Goal: Task Accomplishment & Management: Manage account settings

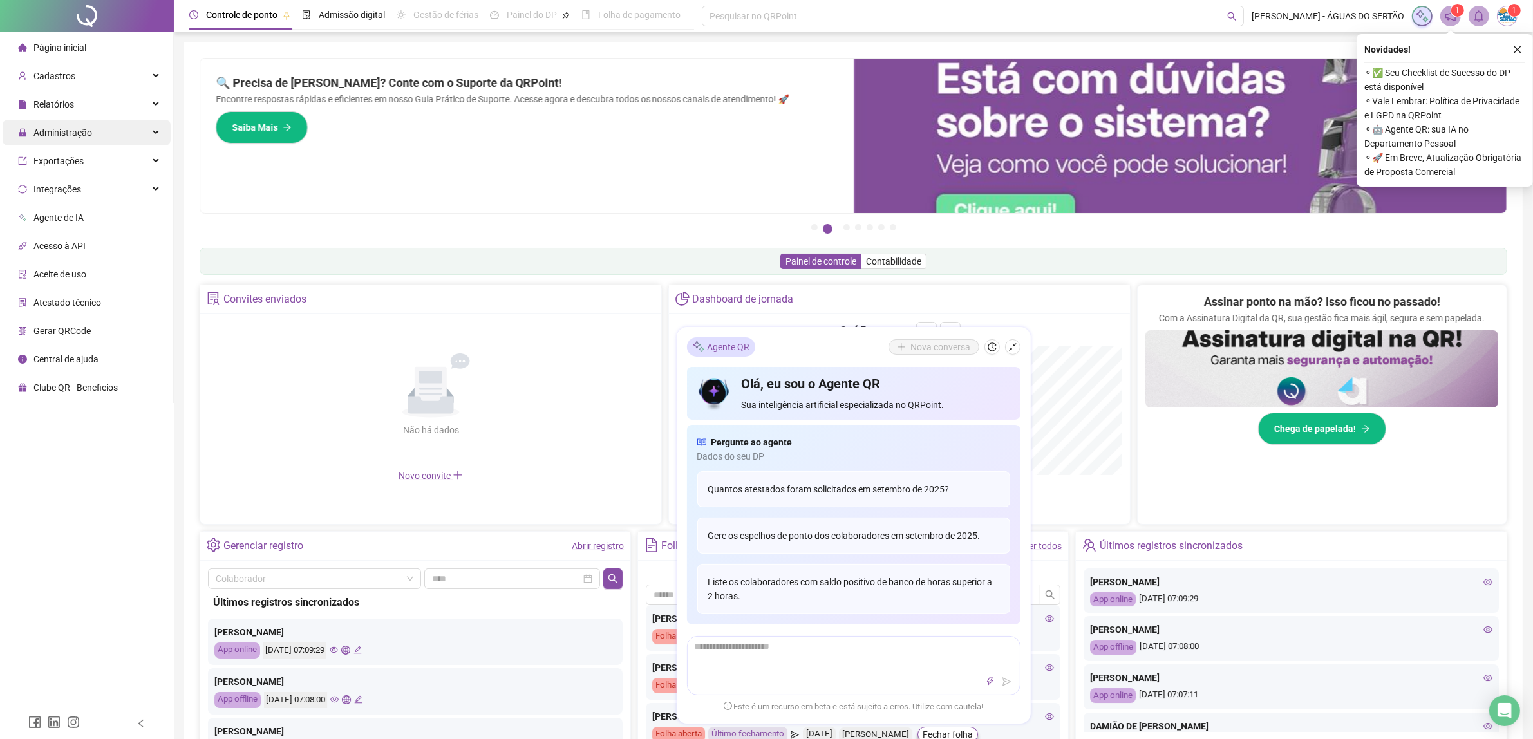
click at [61, 134] on span "Administração" at bounding box center [62, 133] width 59 height 10
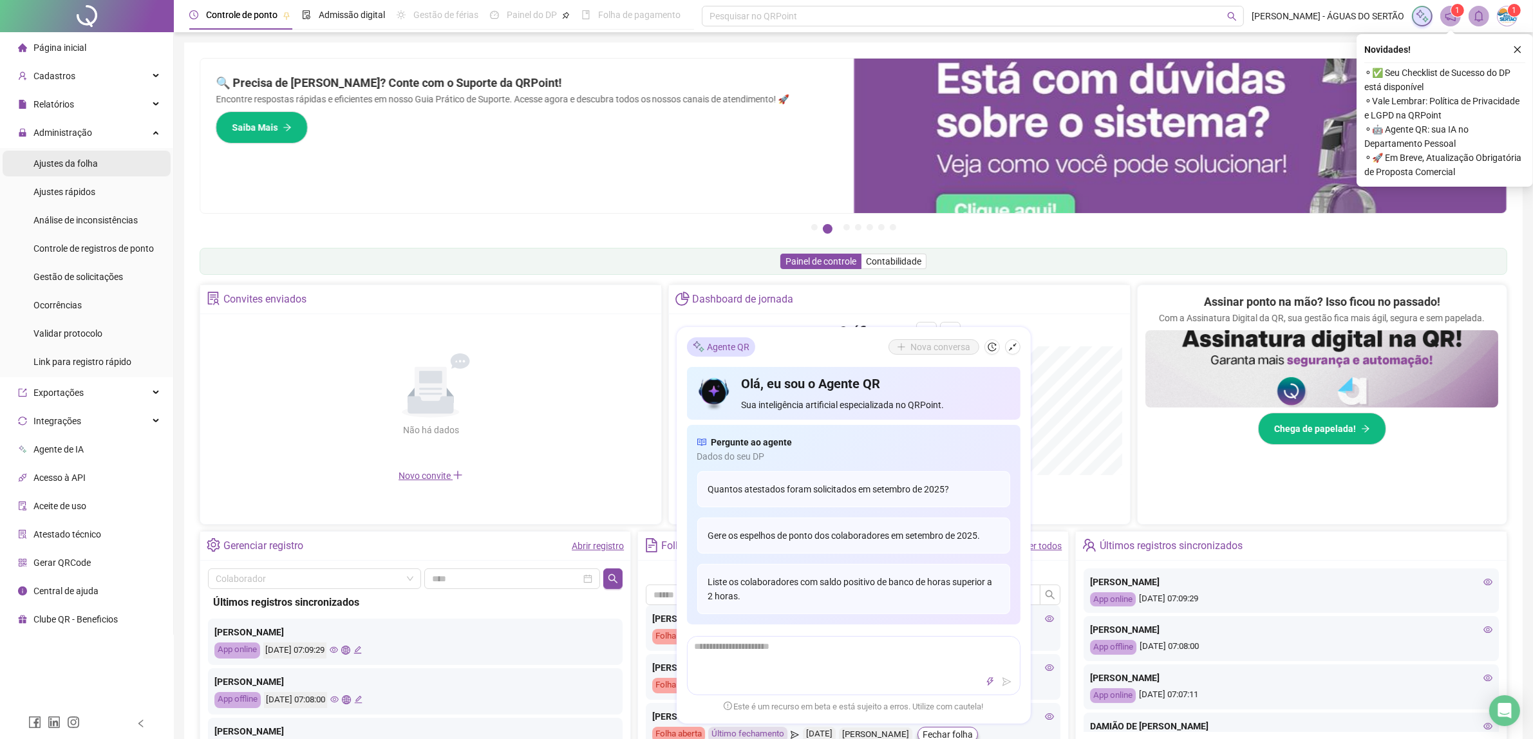
click at [87, 161] on span "Ajustes da folha" at bounding box center [65, 163] width 64 height 10
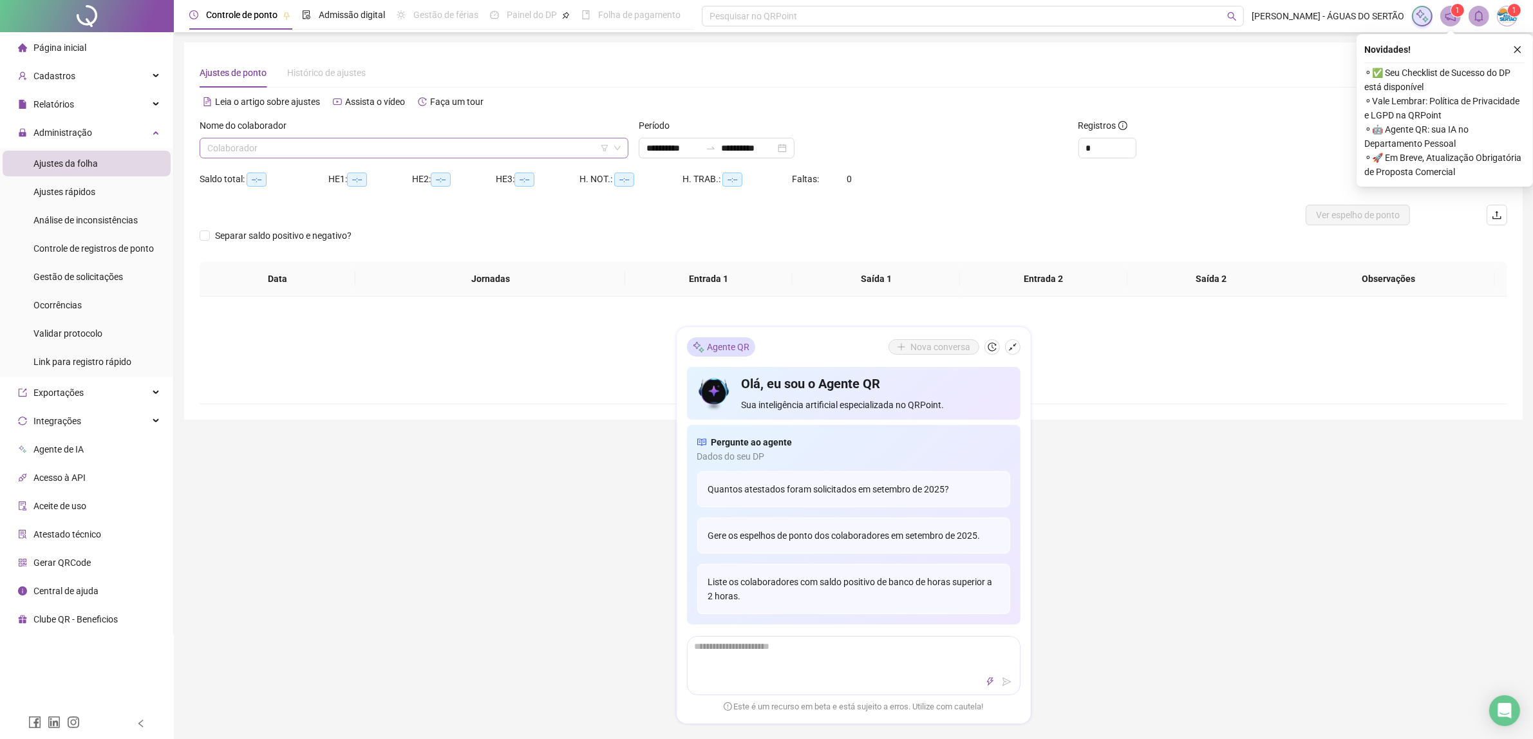
click at [337, 152] on input "search" at bounding box center [408, 147] width 402 height 19
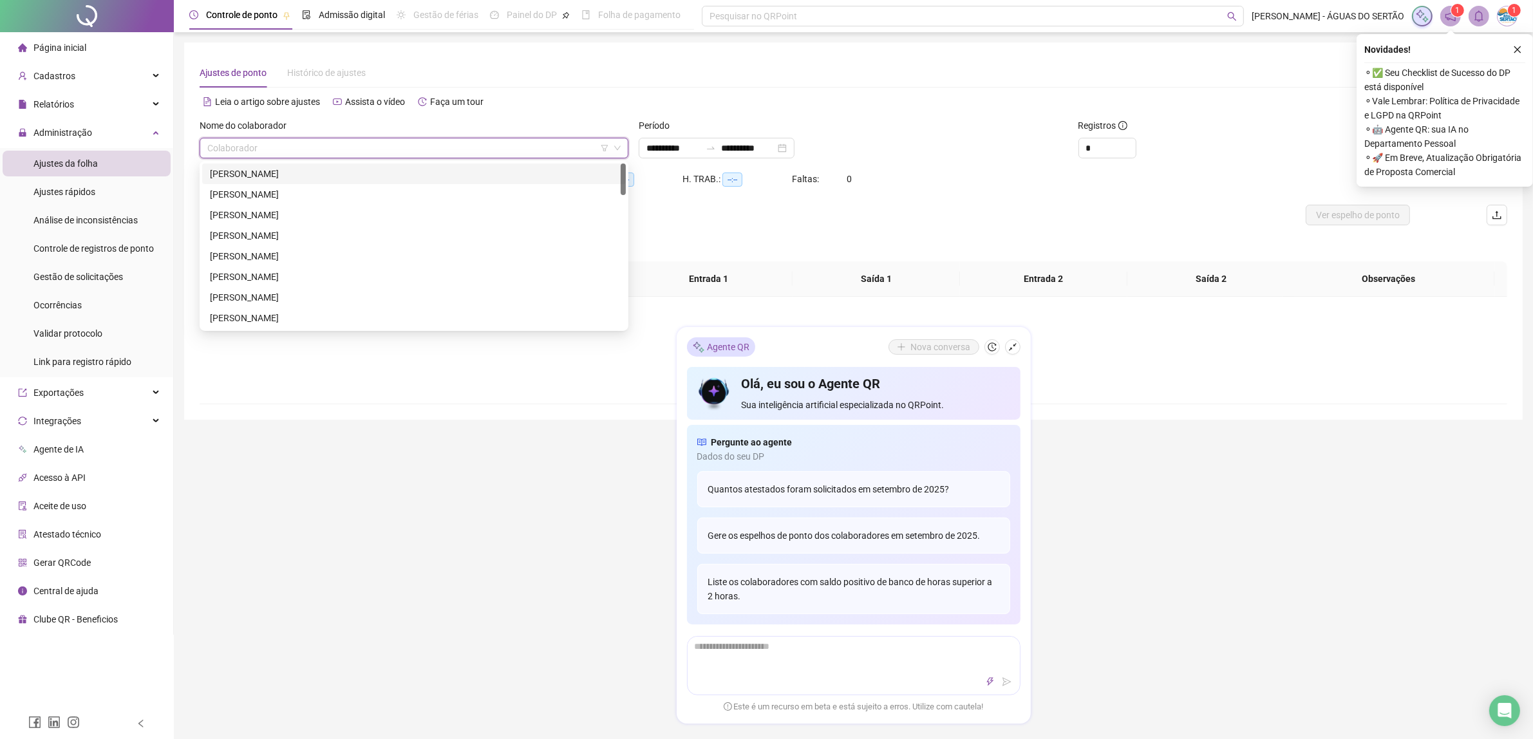
type input "**********"
type input "*******"
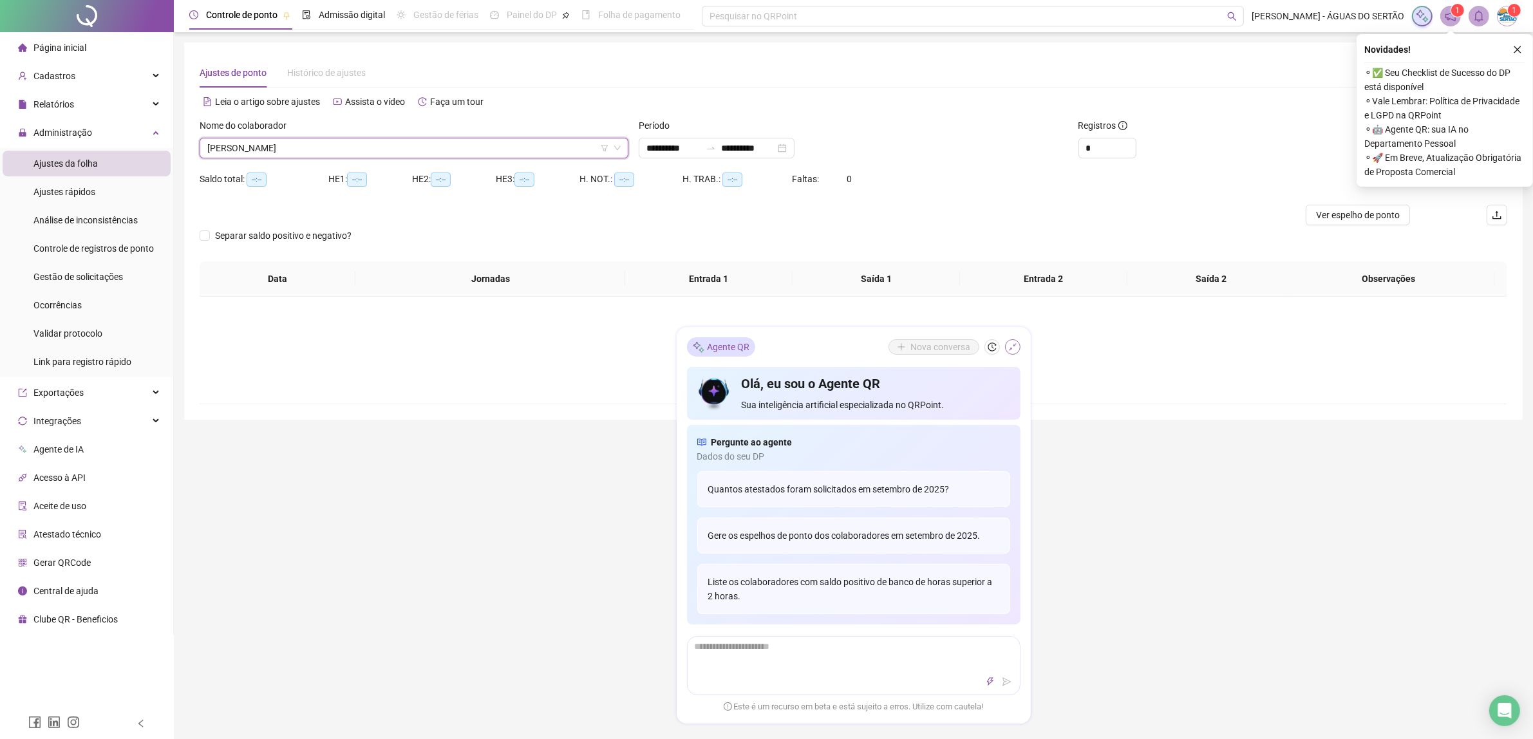
click at [1008, 339] on button "button" at bounding box center [1012, 346] width 15 height 15
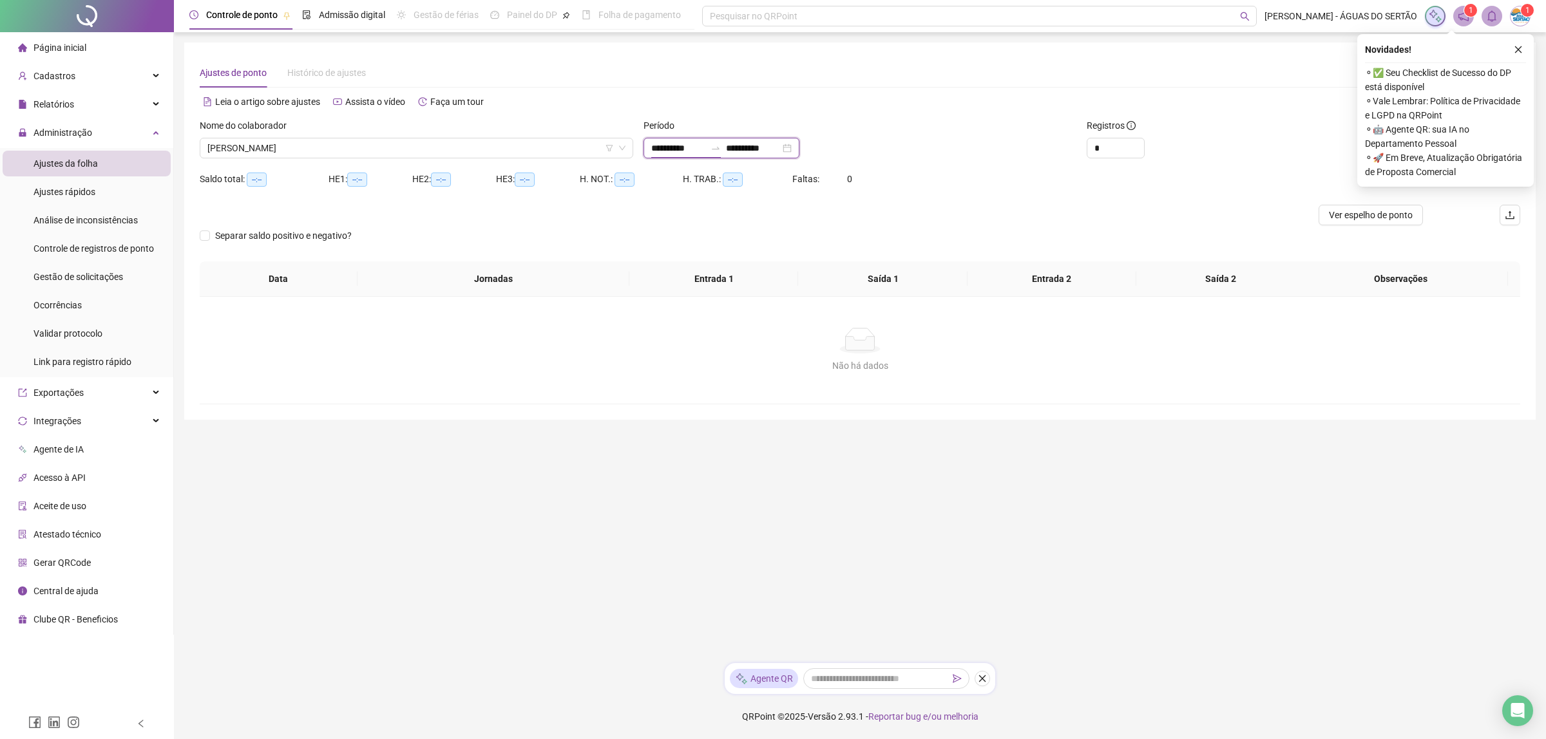
click at [667, 142] on input "**********" at bounding box center [678, 148] width 54 height 14
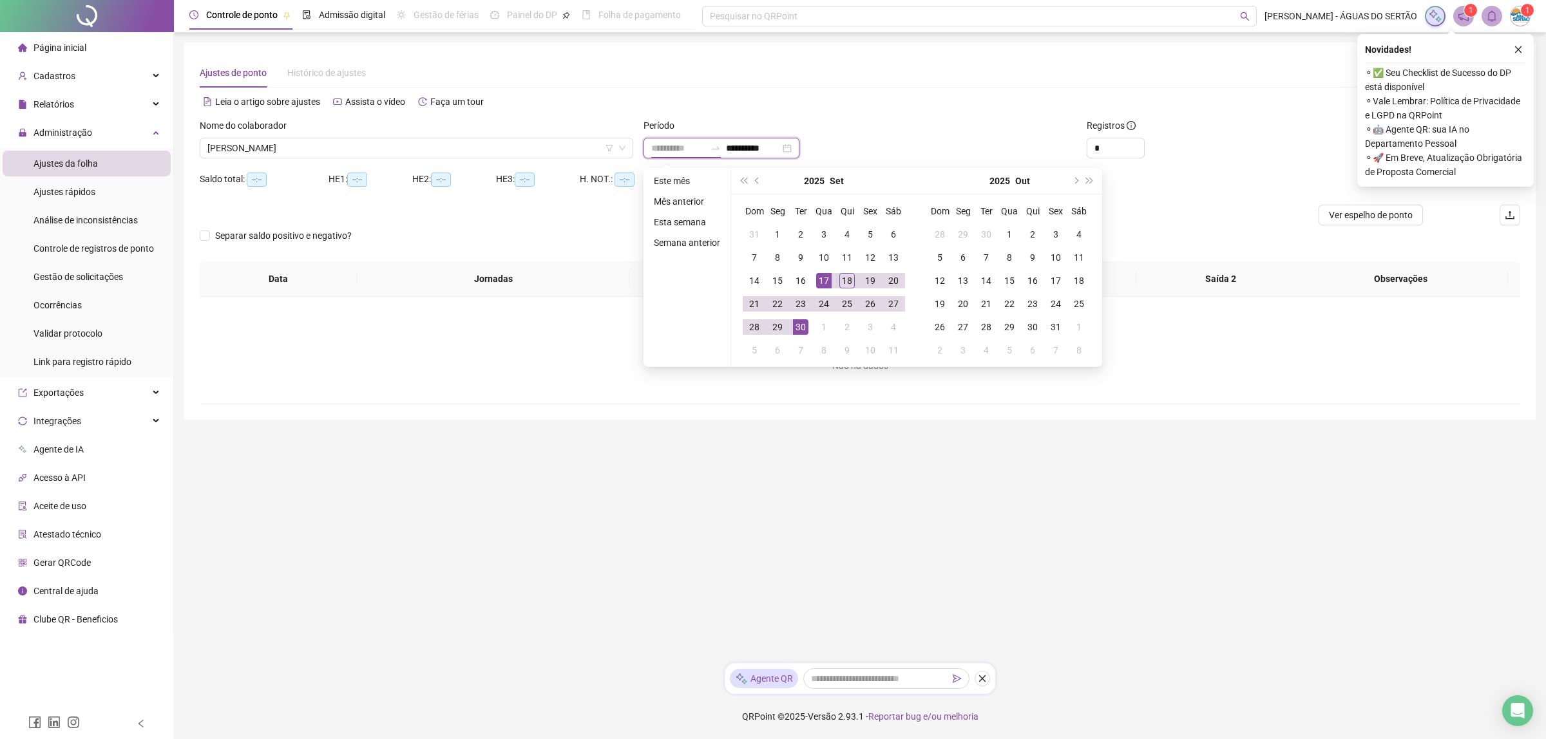
type input "**********"
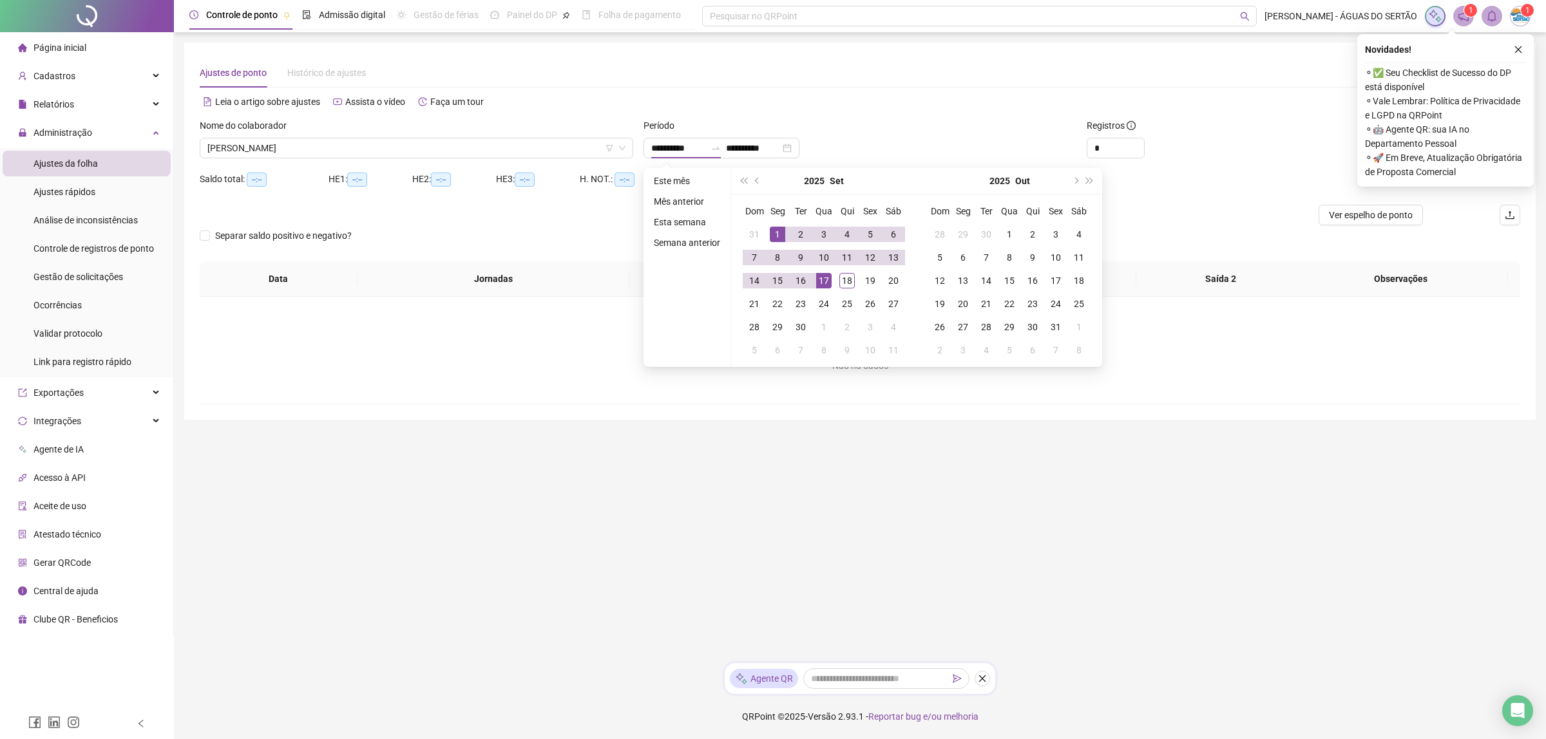
click at [1299, 243] on div "Separar saldo positivo e negativo?" at bounding box center [860, 243] width 1320 height 36
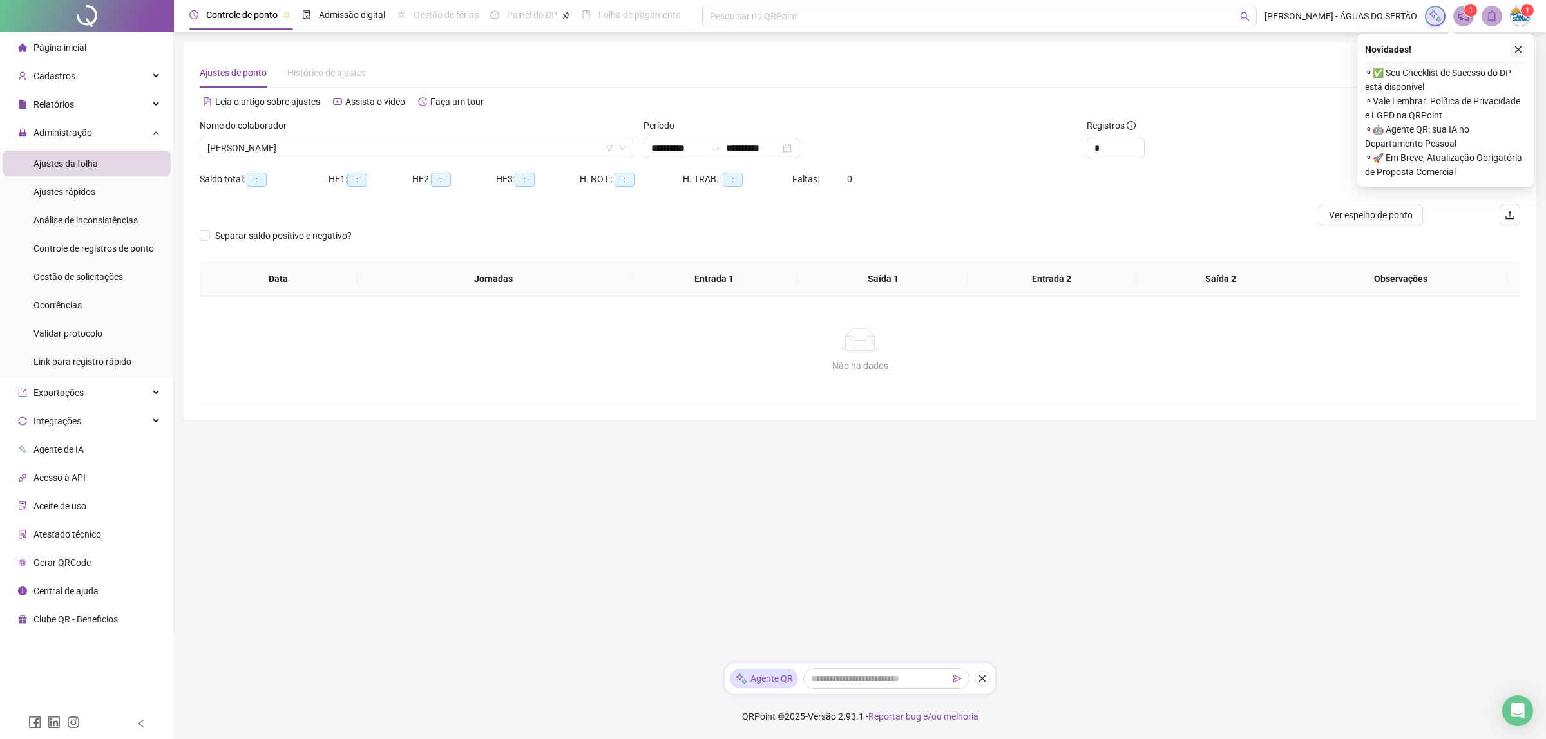
click at [1521, 52] on icon "close" at bounding box center [1517, 49] width 9 height 9
click at [1450, 158] on div "Buscar registros" at bounding box center [1415, 144] width 222 height 50
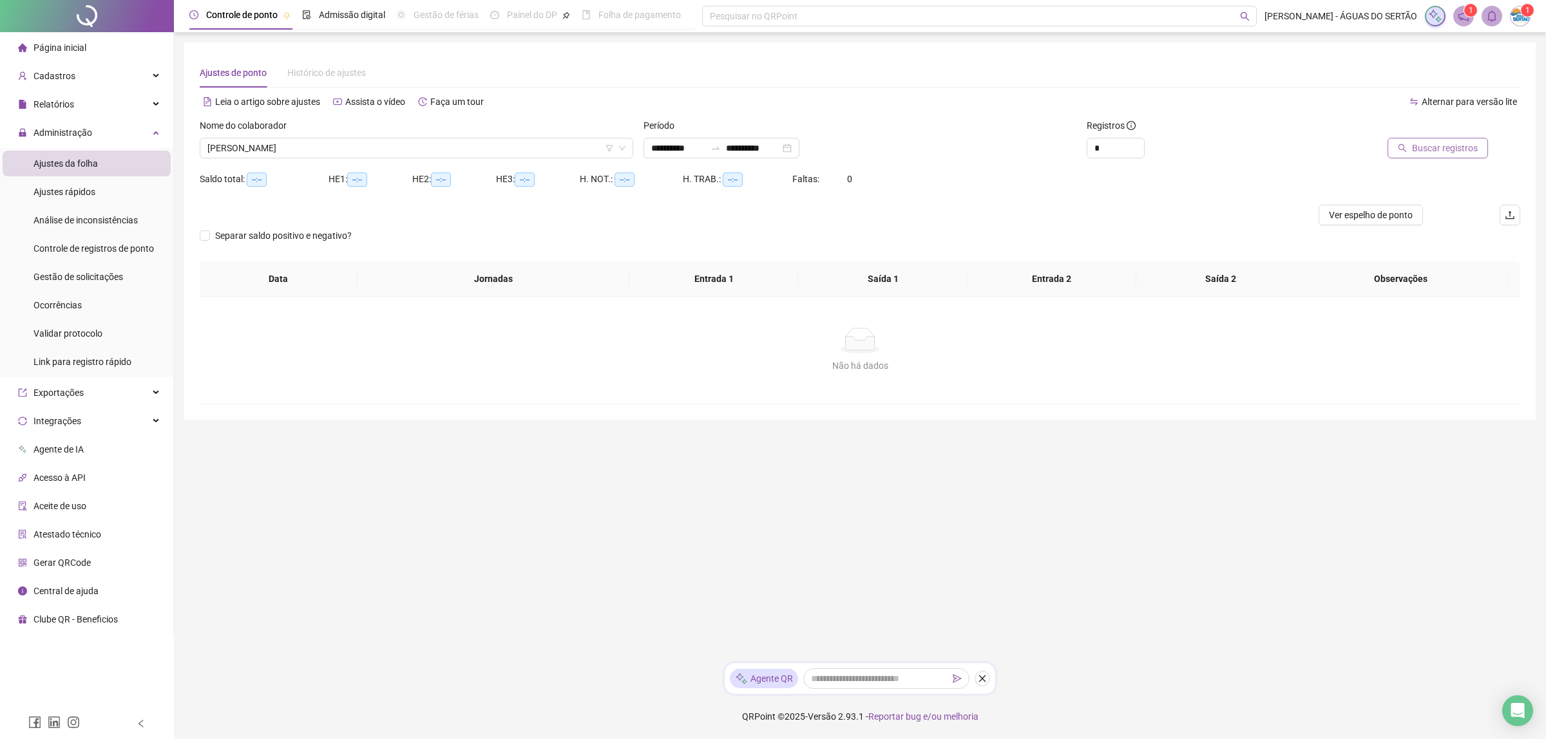
click at [1450, 150] on span "Buscar registros" at bounding box center [1445, 148] width 66 height 14
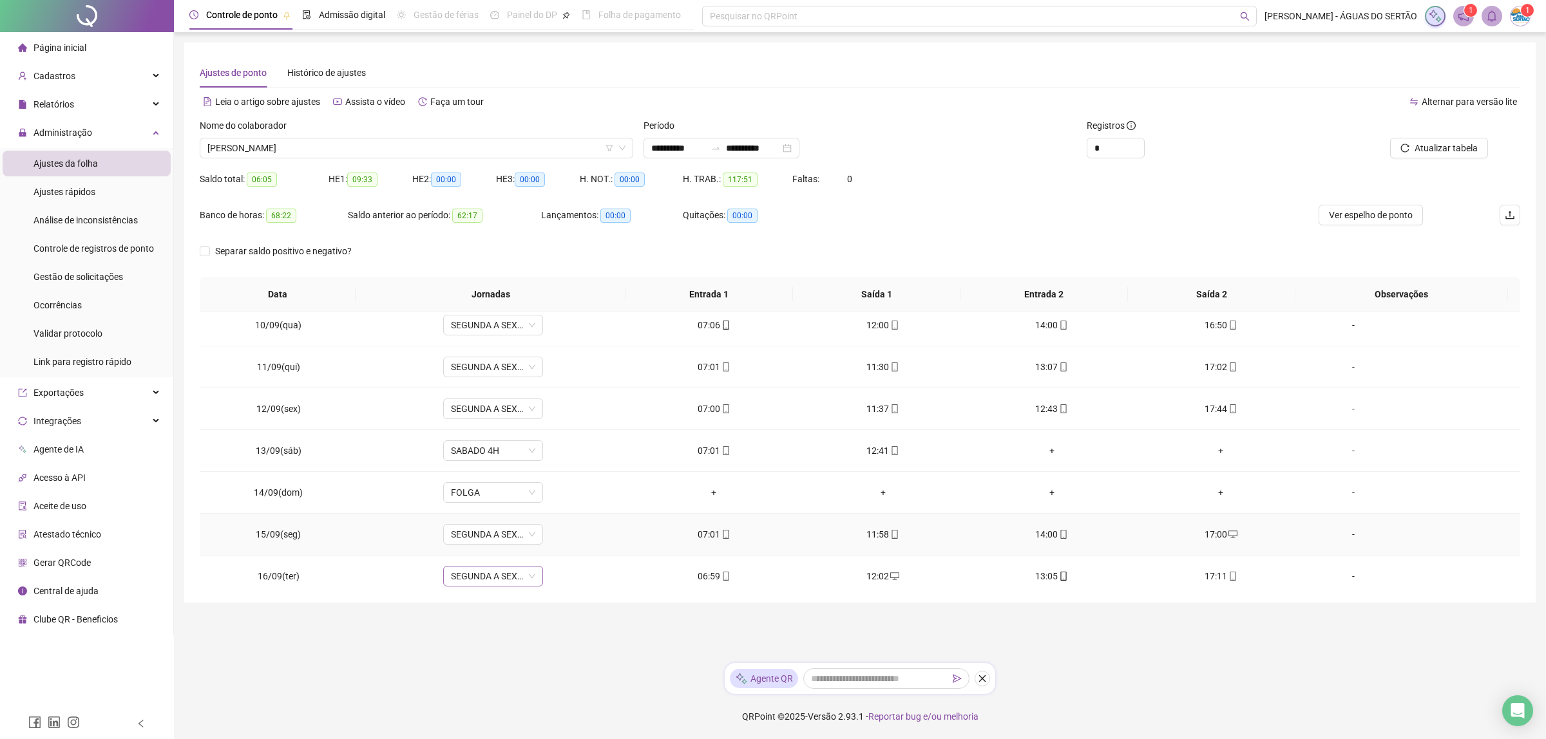
scroll to position [439, 0]
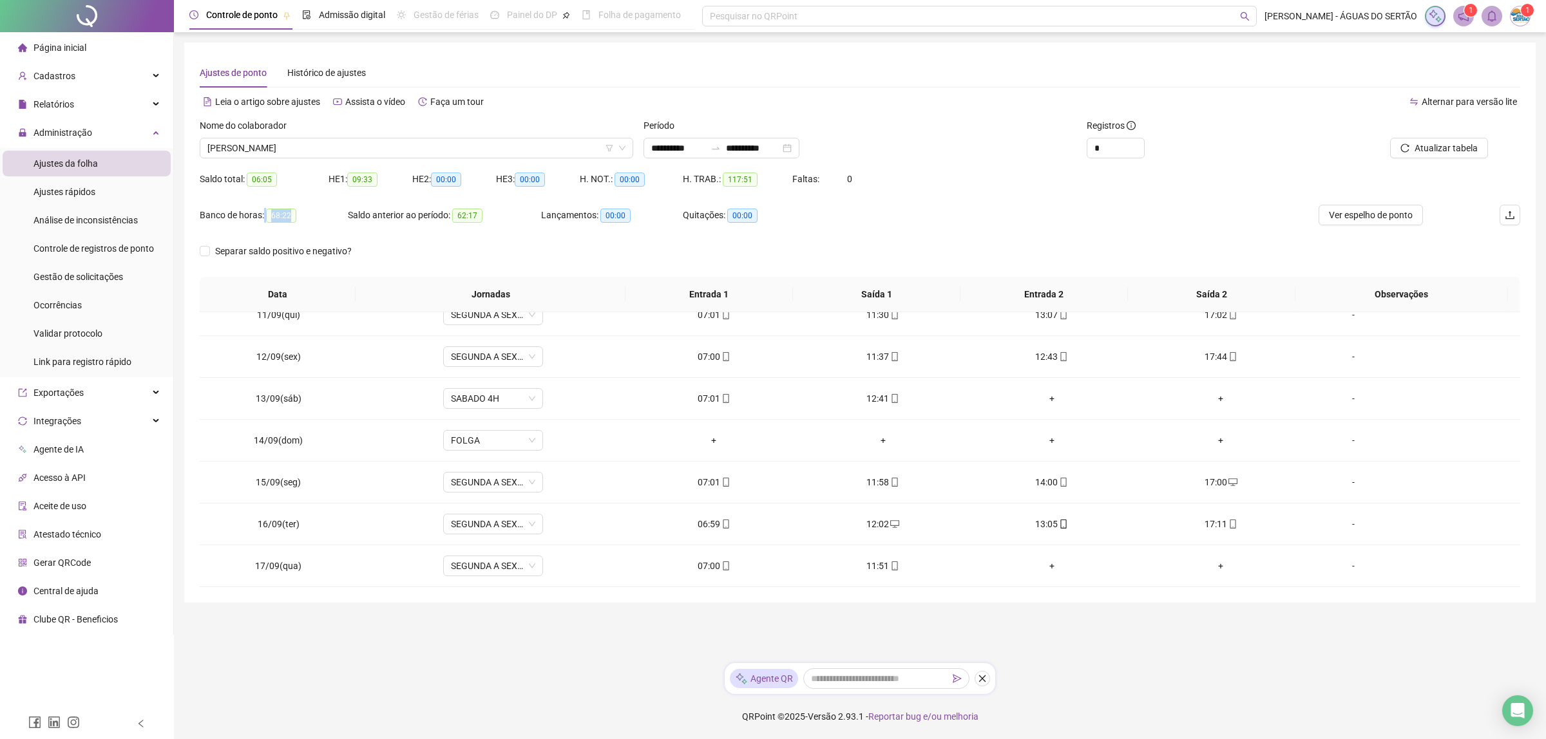
drag, startPoint x: 262, startPoint y: 221, endPoint x: 294, endPoint y: 219, distance: 32.3
click at [294, 219] on div "Banco de horas: 68:22" at bounding box center [274, 215] width 148 height 15
click at [321, 216] on div "Banco de horas: 68:22" at bounding box center [274, 215] width 148 height 15
drag, startPoint x: 321, startPoint y: 216, endPoint x: 266, endPoint y: 216, distance: 54.7
click at [266, 216] on div "Banco de horas: 68:22" at bounding box center [274, 215] width 148 height 15
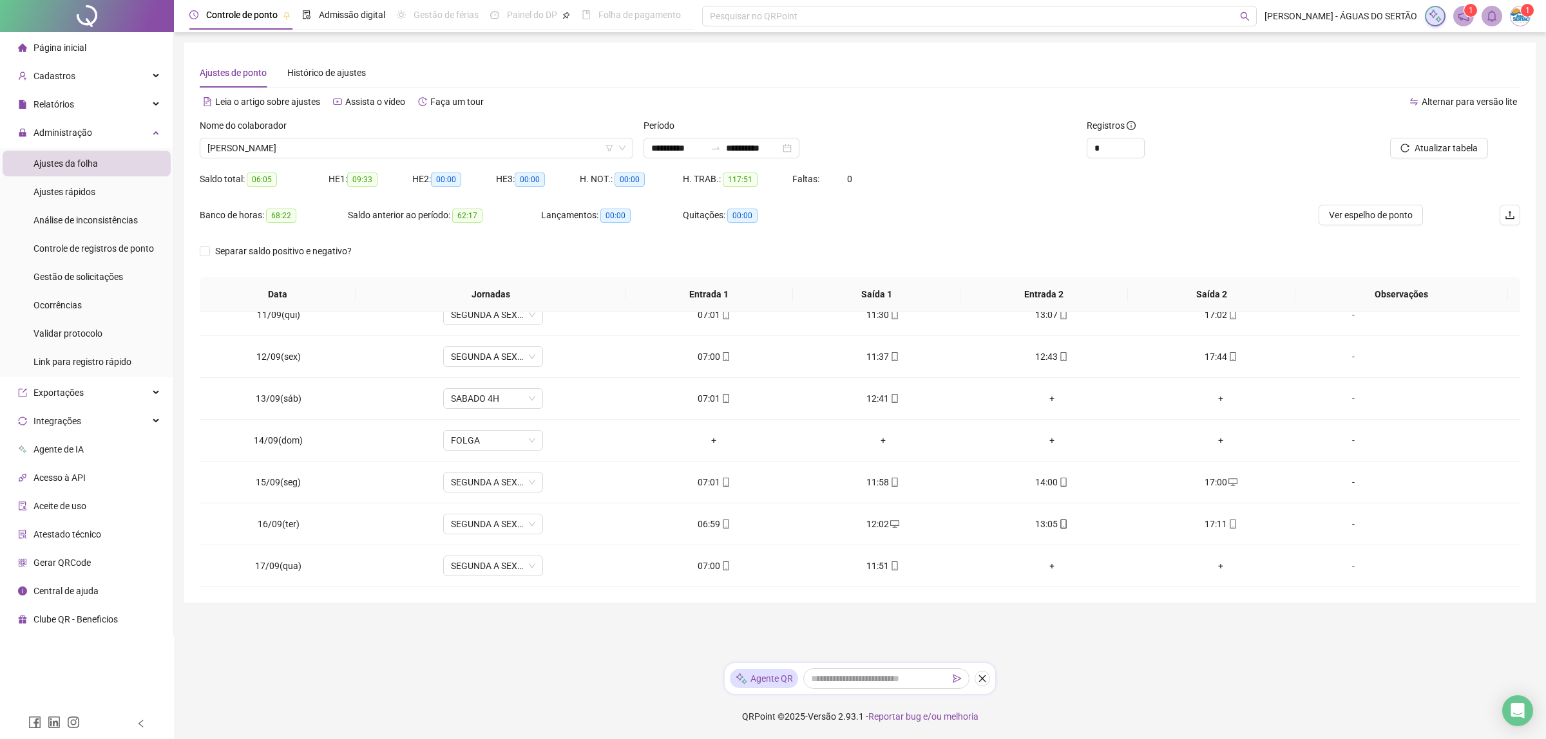
drag, startPoint x: 404, startPoint y: 648, endPoint x: 343, endPoint y: 459, distance: 198.2
click at [395, 641] on main "**********" at bounding box center [859, 348] width 1351 height 611
drag, startPoint x: 480, startPoint y: 211, endPoint x: 450, endPoint y: 224, distance: 33.2
click at [450, 224] on div "Saldo anterior ao período: 62:17" at bounding box center [444, 215] width 193 height 21
drag, startPoint x: 298, startPoint y: 217, endPoint x: 272, endPoint y: 216, distance: 25.1
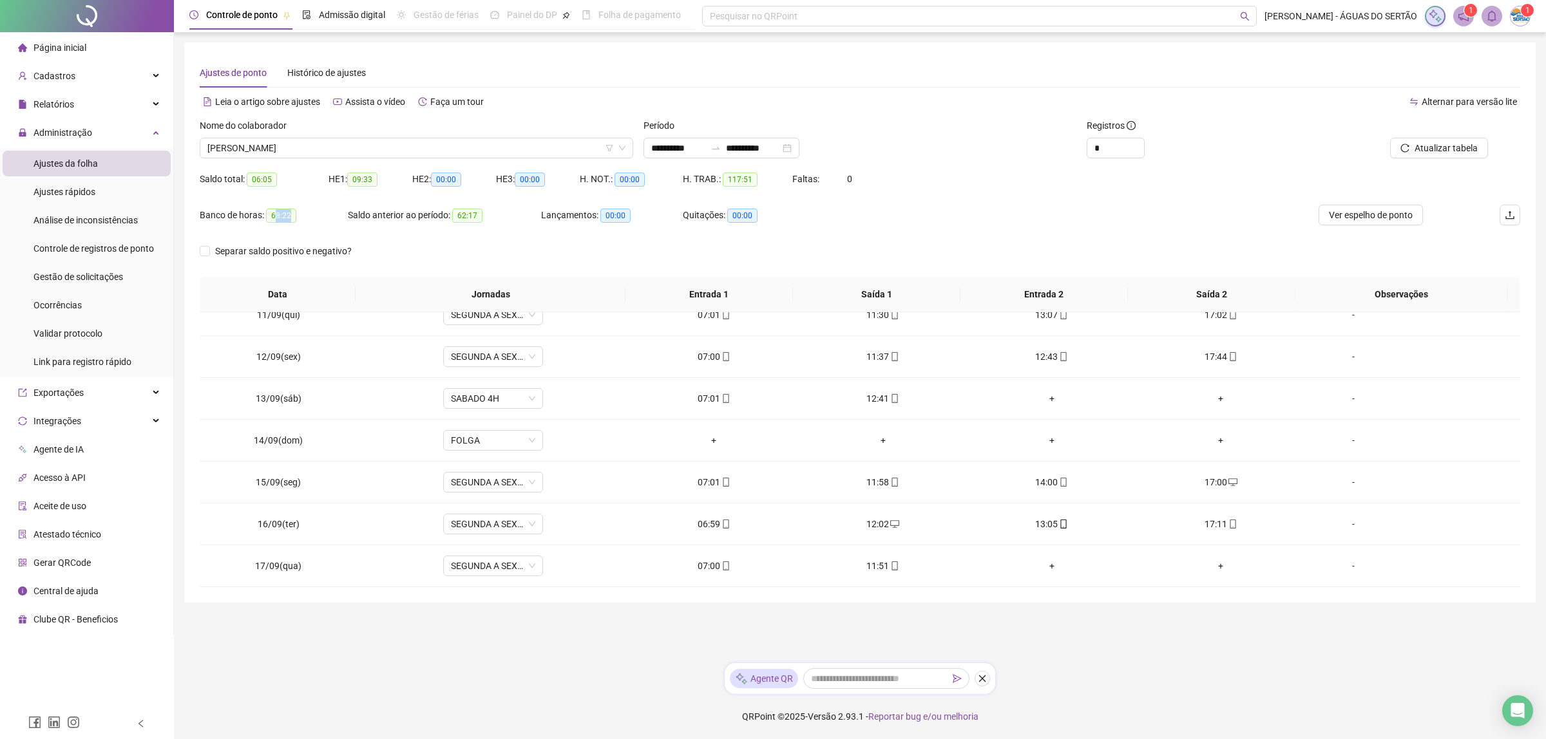
click at [272, 216] on div "Banco de horas: 68:22" at bounding box center [274, 215] width 148 height 15
click at [294, 223] on div "Banco de horas: 68:22" at bounding box center [274, 215] width 148 height 21
click at [279, 220] on span "68:22" at bounding box center [281, 216] width 30 height 14
drag, startPoint x: 487, startPoint y: 219, endPoint x: 460, endPoint y: 210, distance: 27.9
click at [460, 210] on div "Saldo anterior ao período: 62:17" at bounding box center [444, 215] width 193 height 15
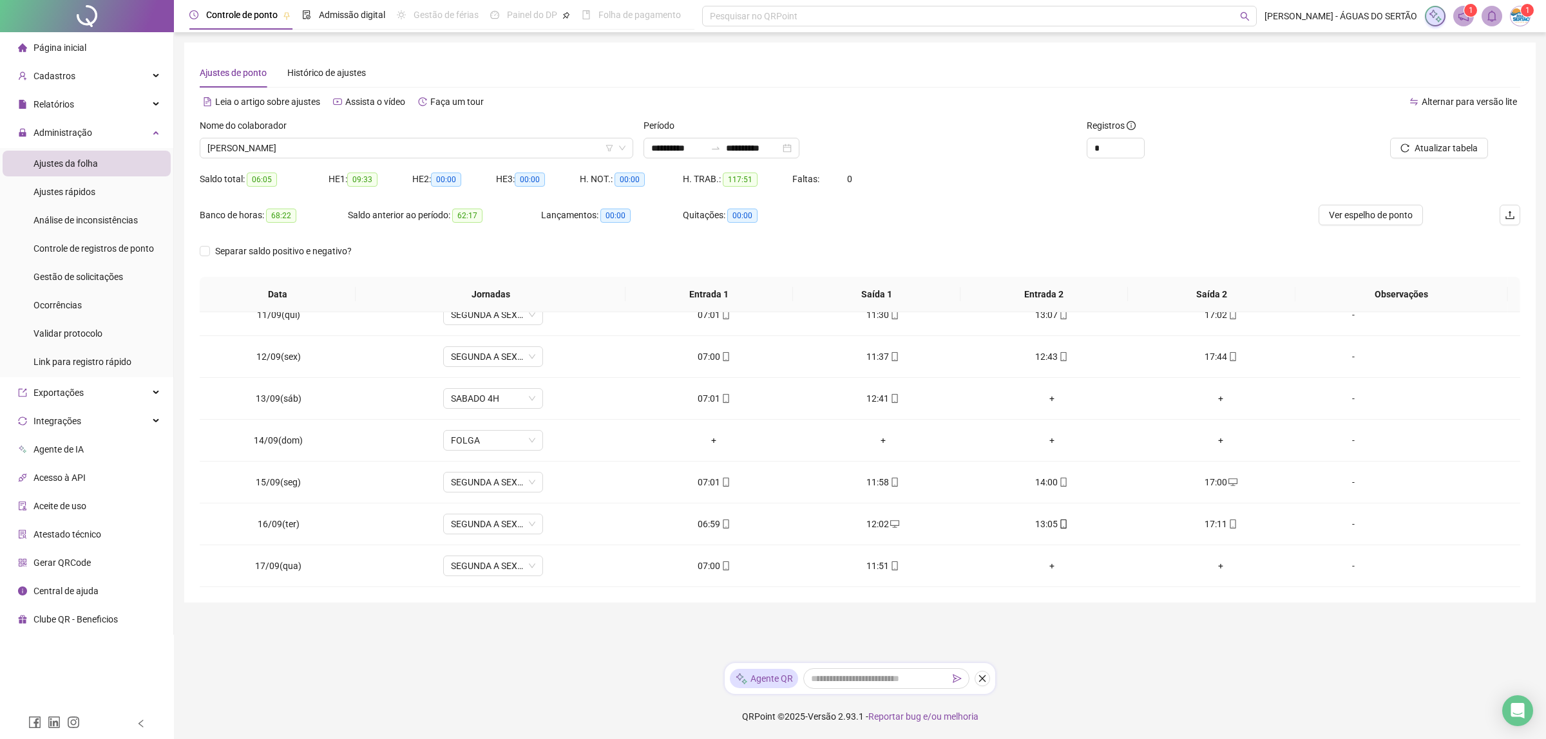
click at [432, 229] on div "Saldo anterior ao período: 62:17" at bounding box center [444, 223] width 193 height 36
click at [301, 142] on span "[PERSON_NAME]" at bounding box center [416, 147] width 418 height 19
type input "*****"
click at [665, 145] on input "**********" at bounding box center [678, 148] width 54 height 14
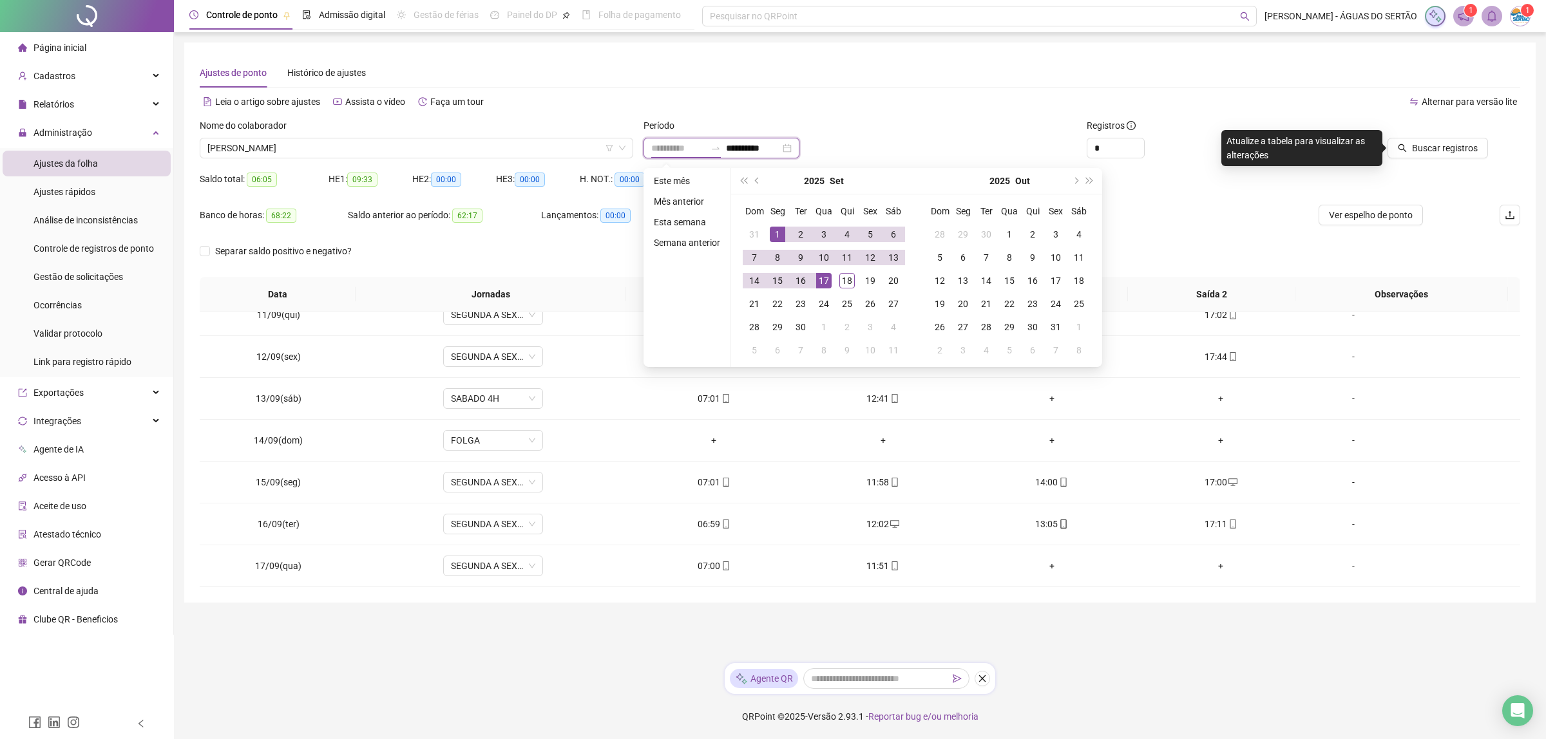
type input "**********"
click at [777, 236] on div "1" at bounding box center [777, 234] width 15 height 15
type input "**********"
click at [849, 285] on div "18" at bounding box center [846, 280] width 15 height 15
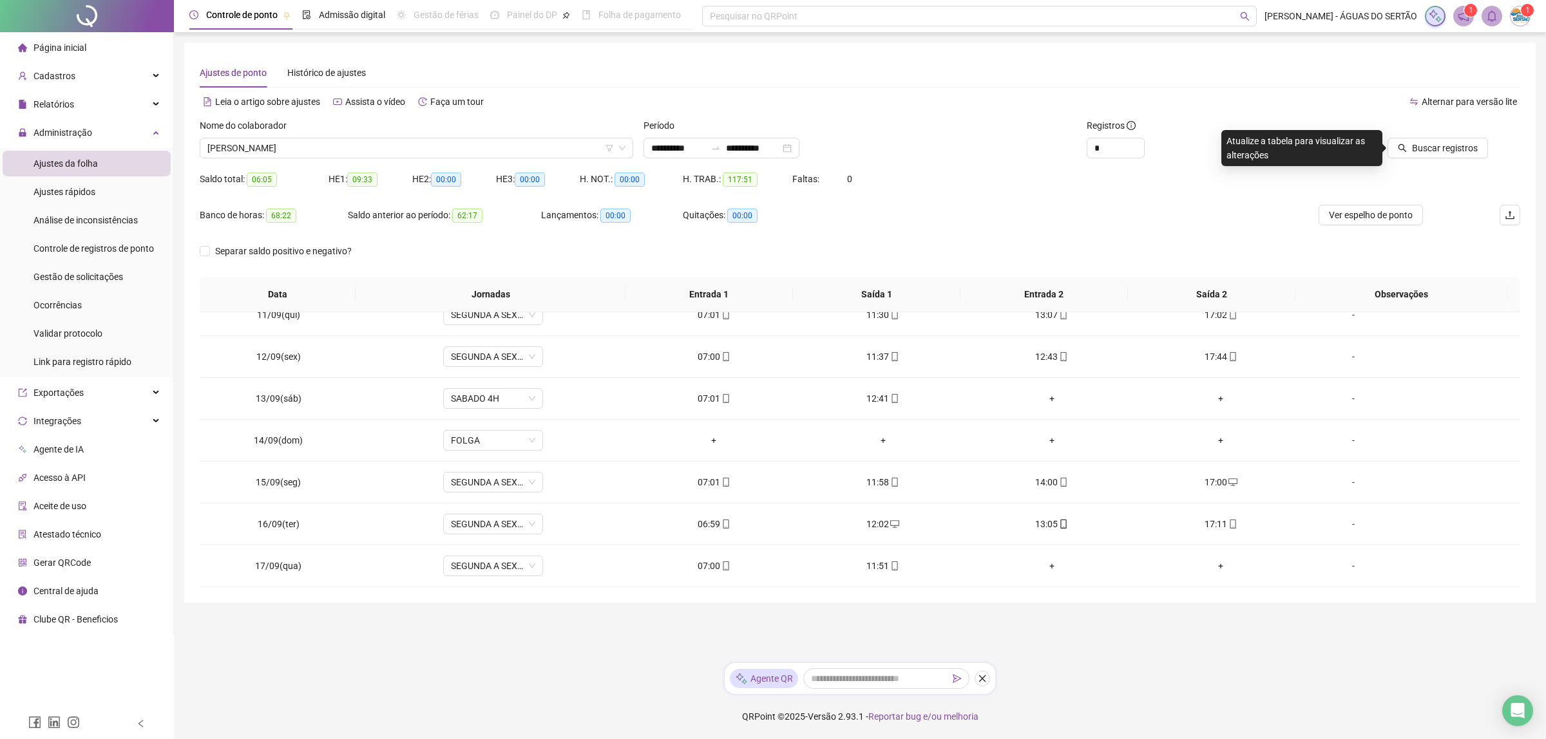
click at [1434, 162] on div "Buscar registros" at bounding box center [1415, 144] width 222 height 50
click at [1436, 155] on button "Buscar registros" at bounding box center [1437, 148] width 100 height 21
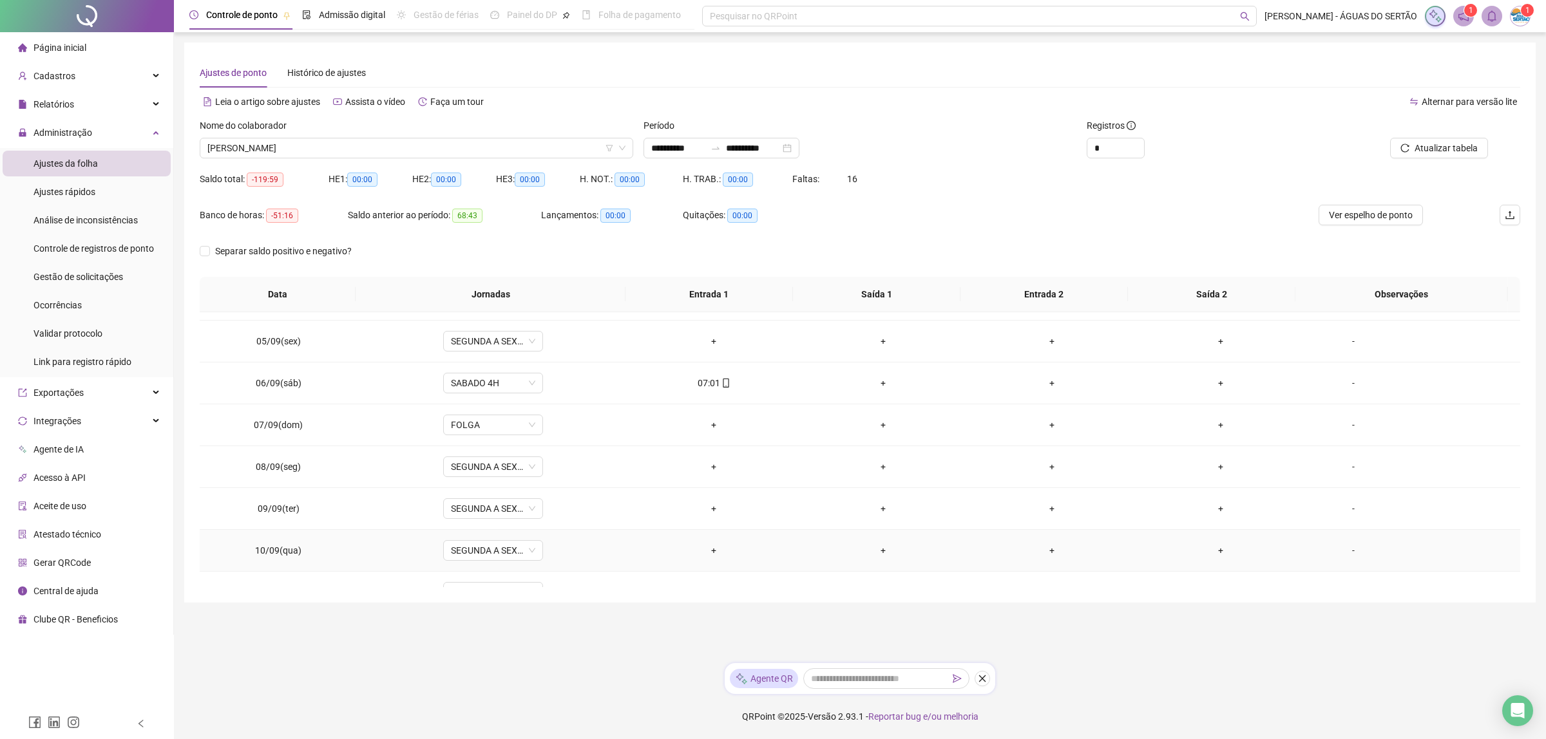
scroll to position [480, 0]
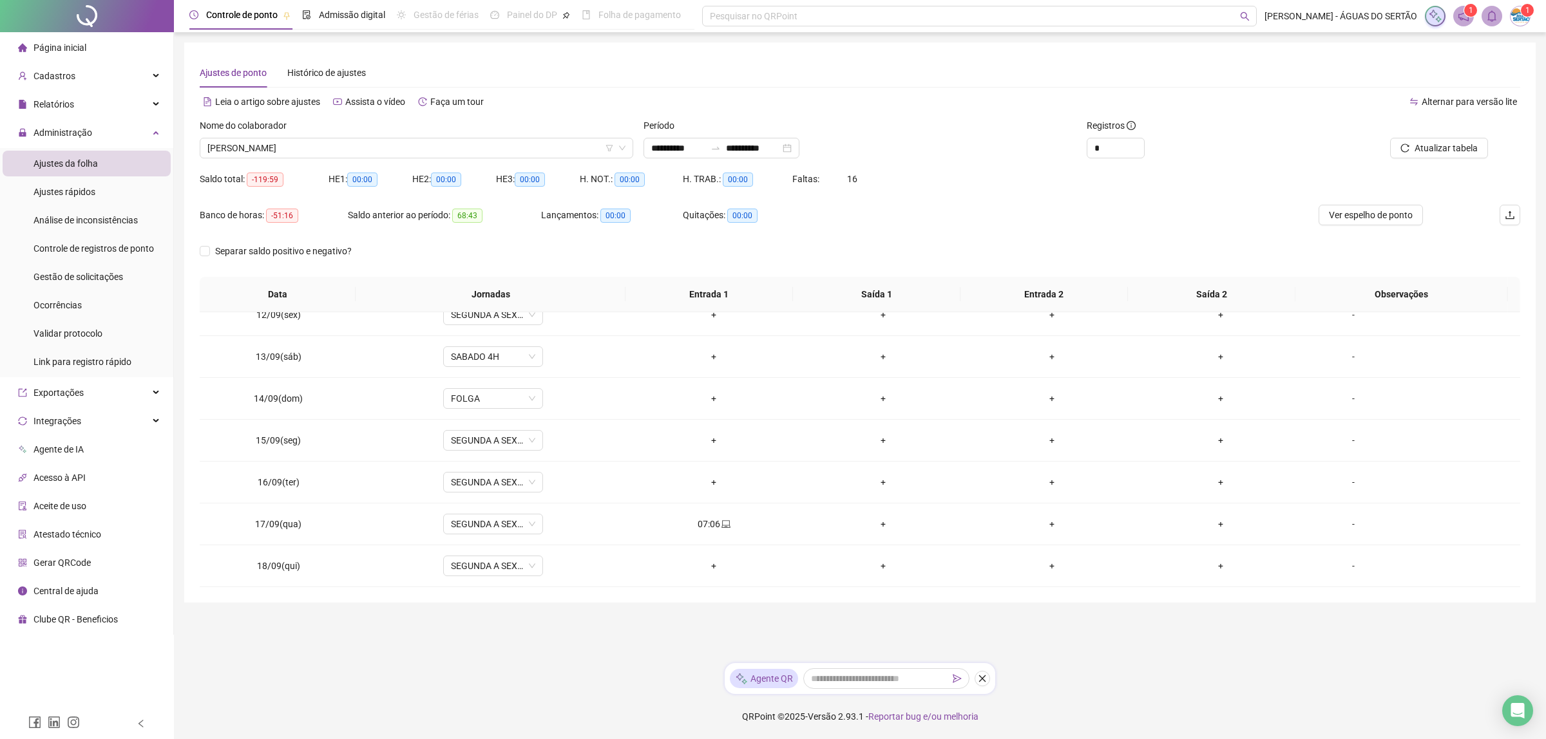
click at [50, 558] on span "Gerar QRCode" at bounding box center [61, 563] width 57 height 10
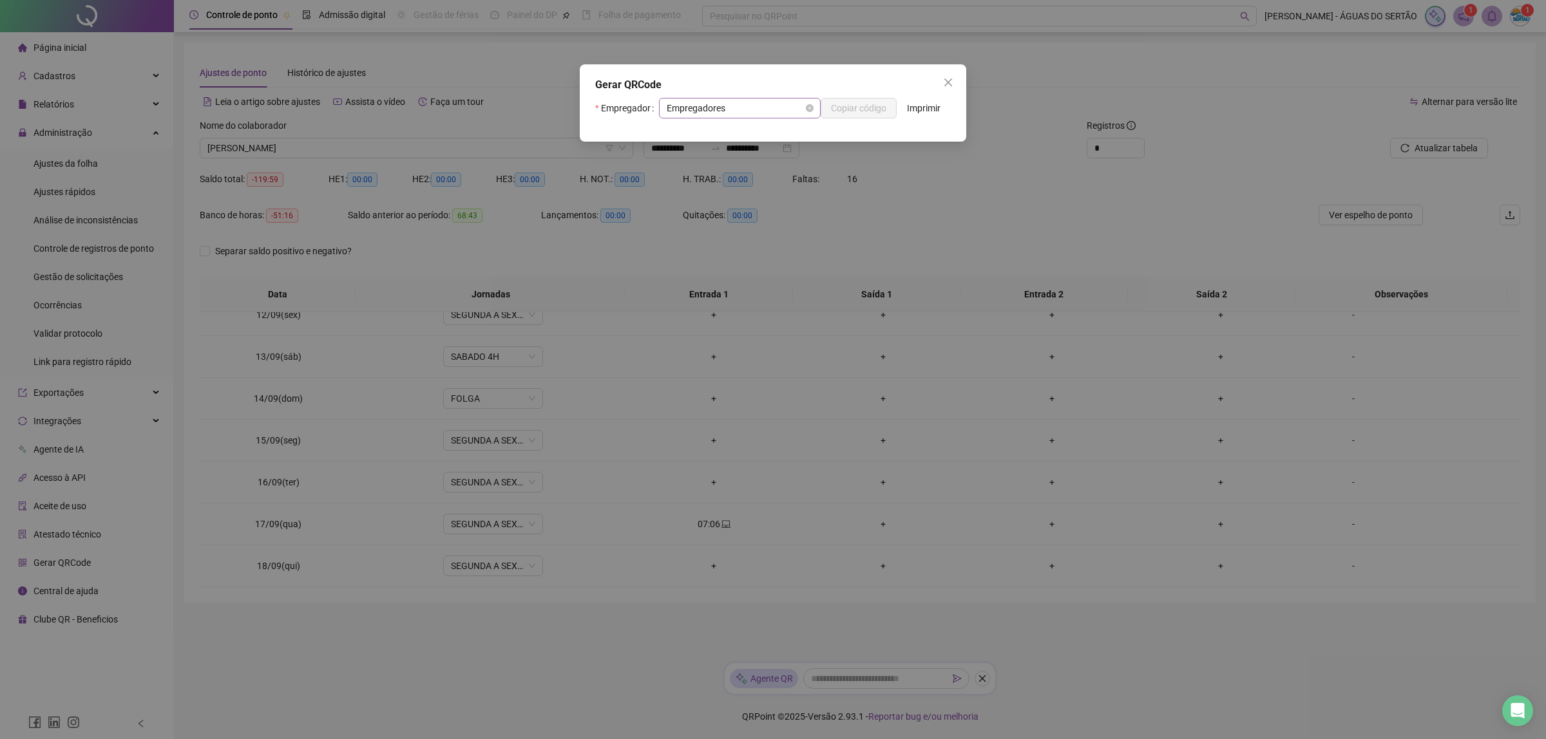
click at [755, 99] on span "Empregadores" at bounding box center [740, 108] width 146 height 19
click at [826, 71] on div "Gerar QRCode Empregador Empregadores Copiar código Imprimir" at bounding box center [773, 102] width 386 height 77
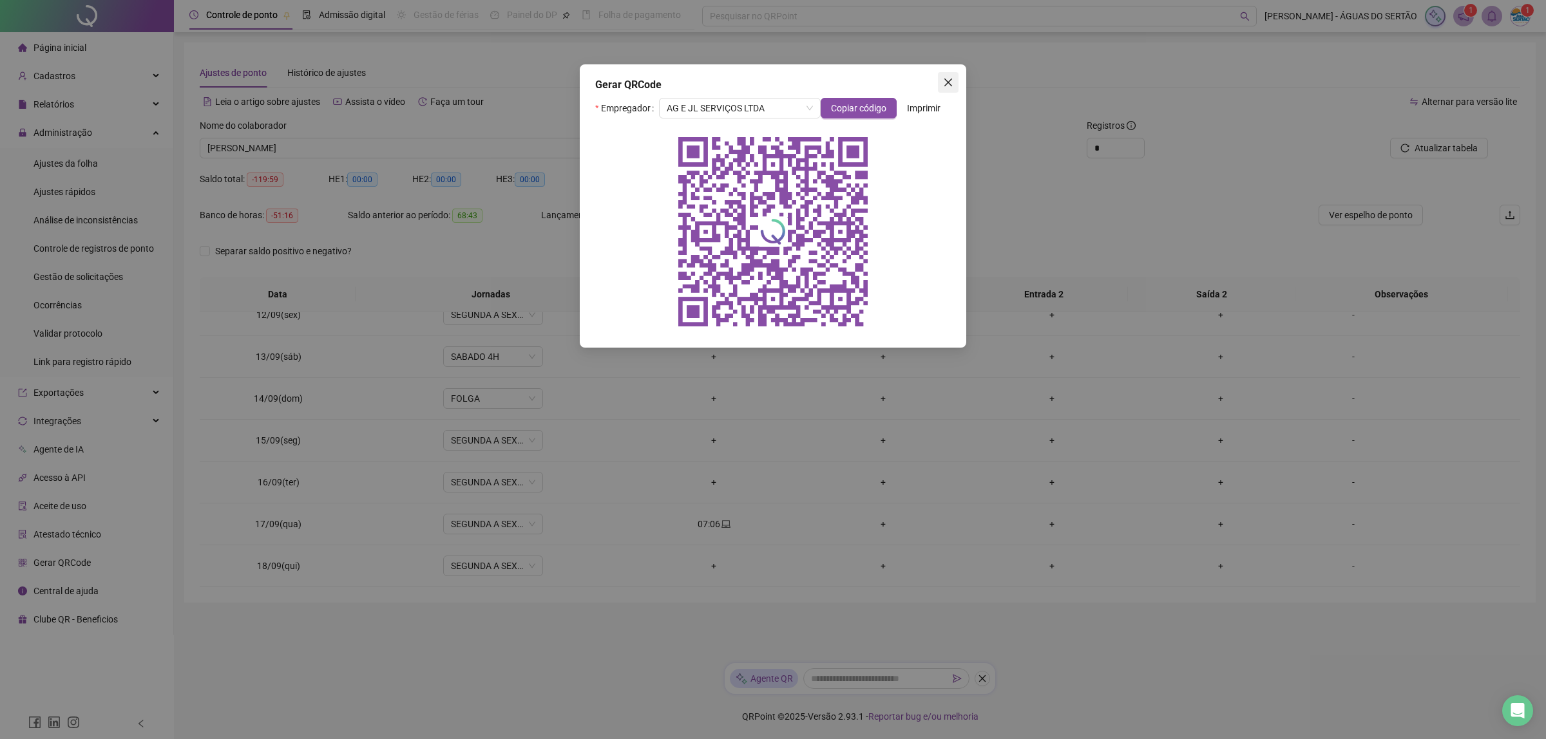
click at [950, 81] on icon "close" at bounding box center [948, 83] width 8 height 8
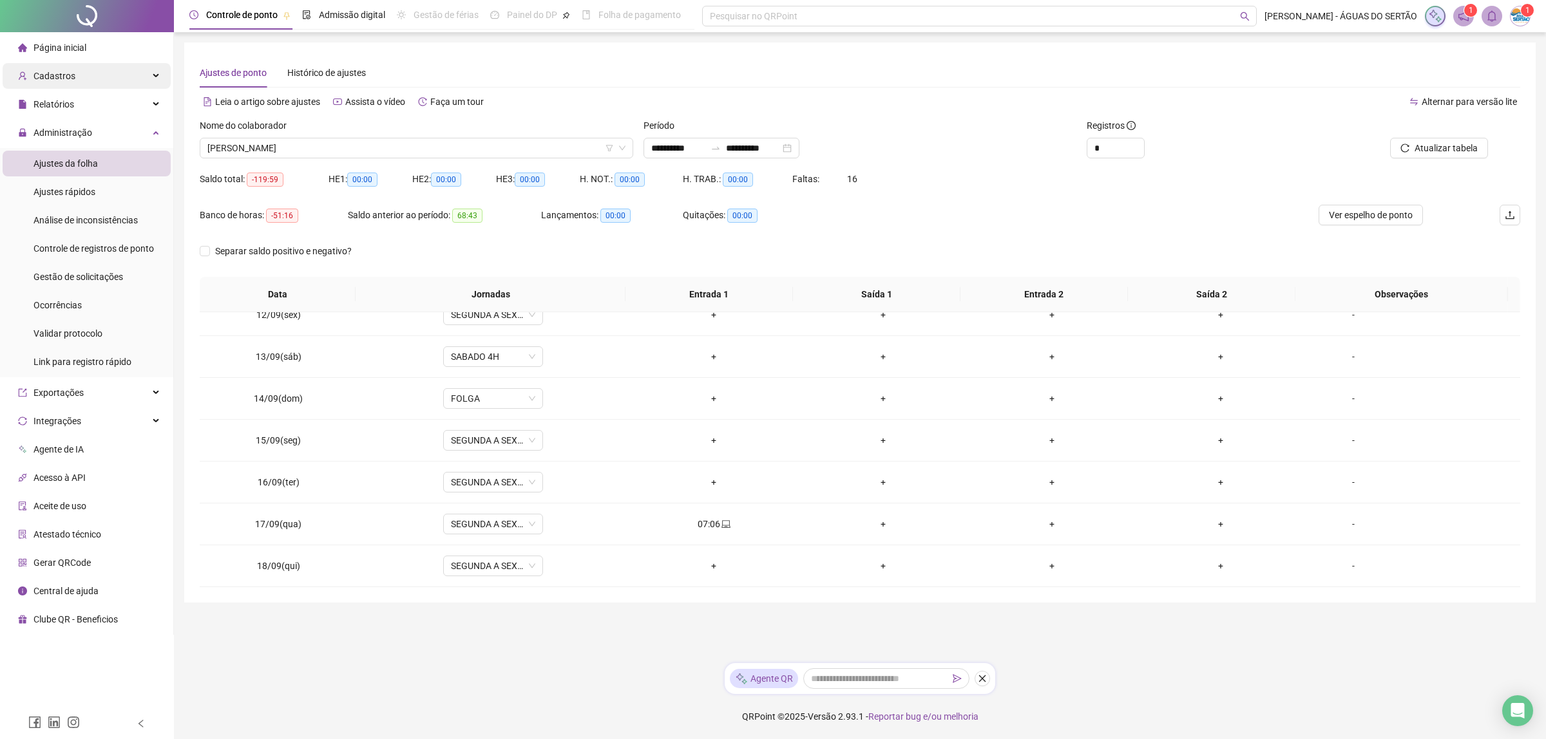
click at [79, 73] on div "Cadastros" at bounding box center [87, 76] width 168 height 26
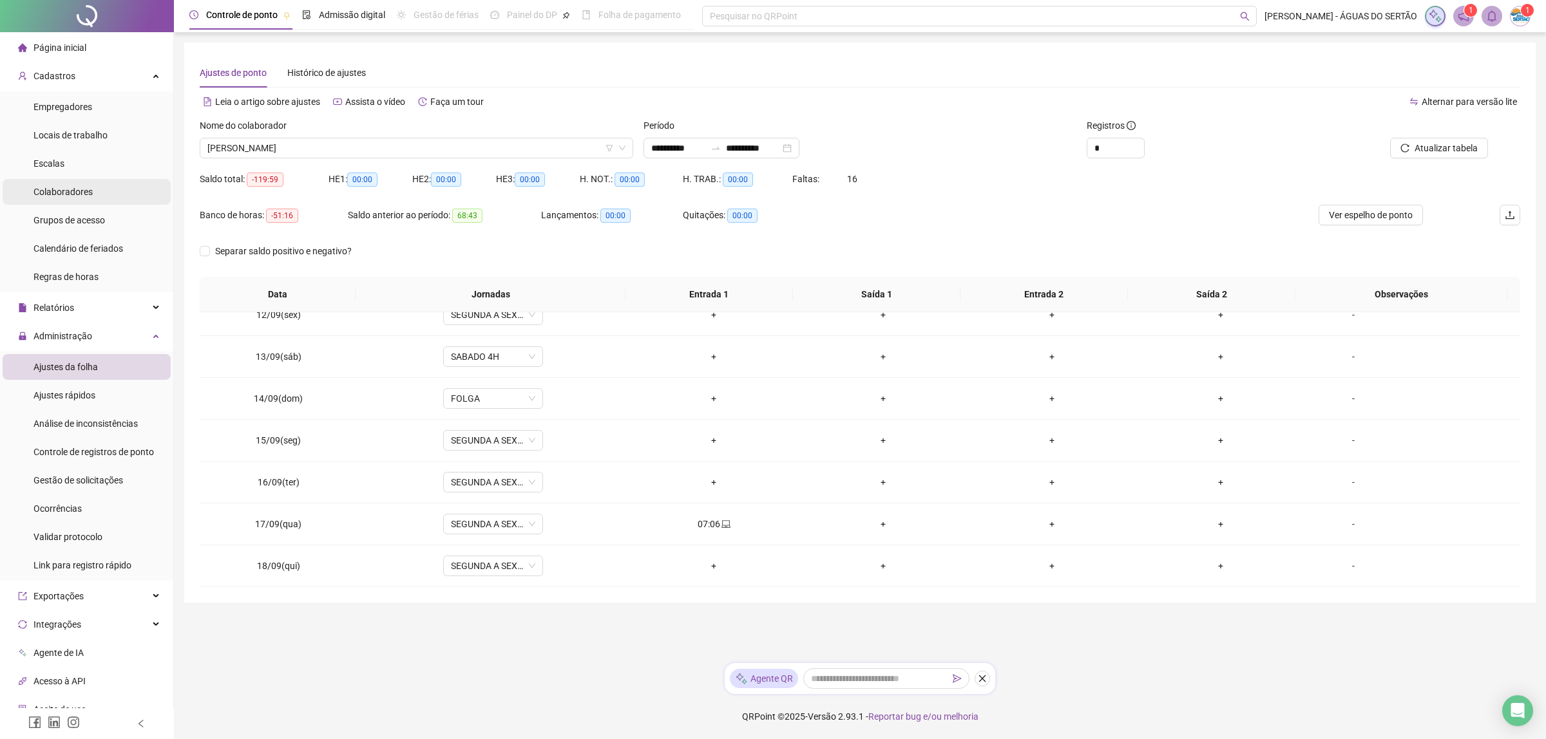
click at [68, 187] on span "Colaboradores" at bounding box center [62, 192] width 59 height 10
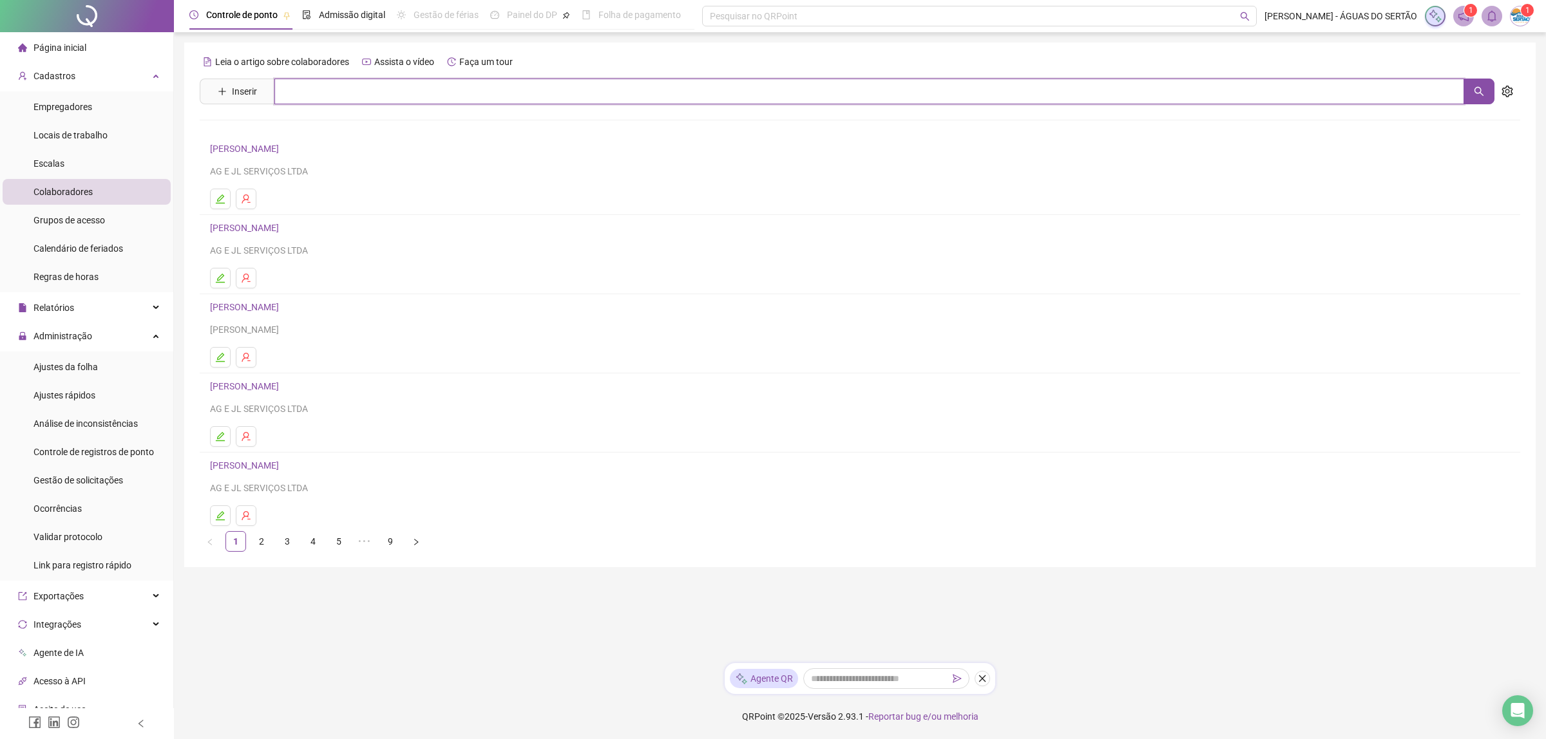
click at [383, 101] on input "text" at bounding box center [869, 92] width 1190 height 26
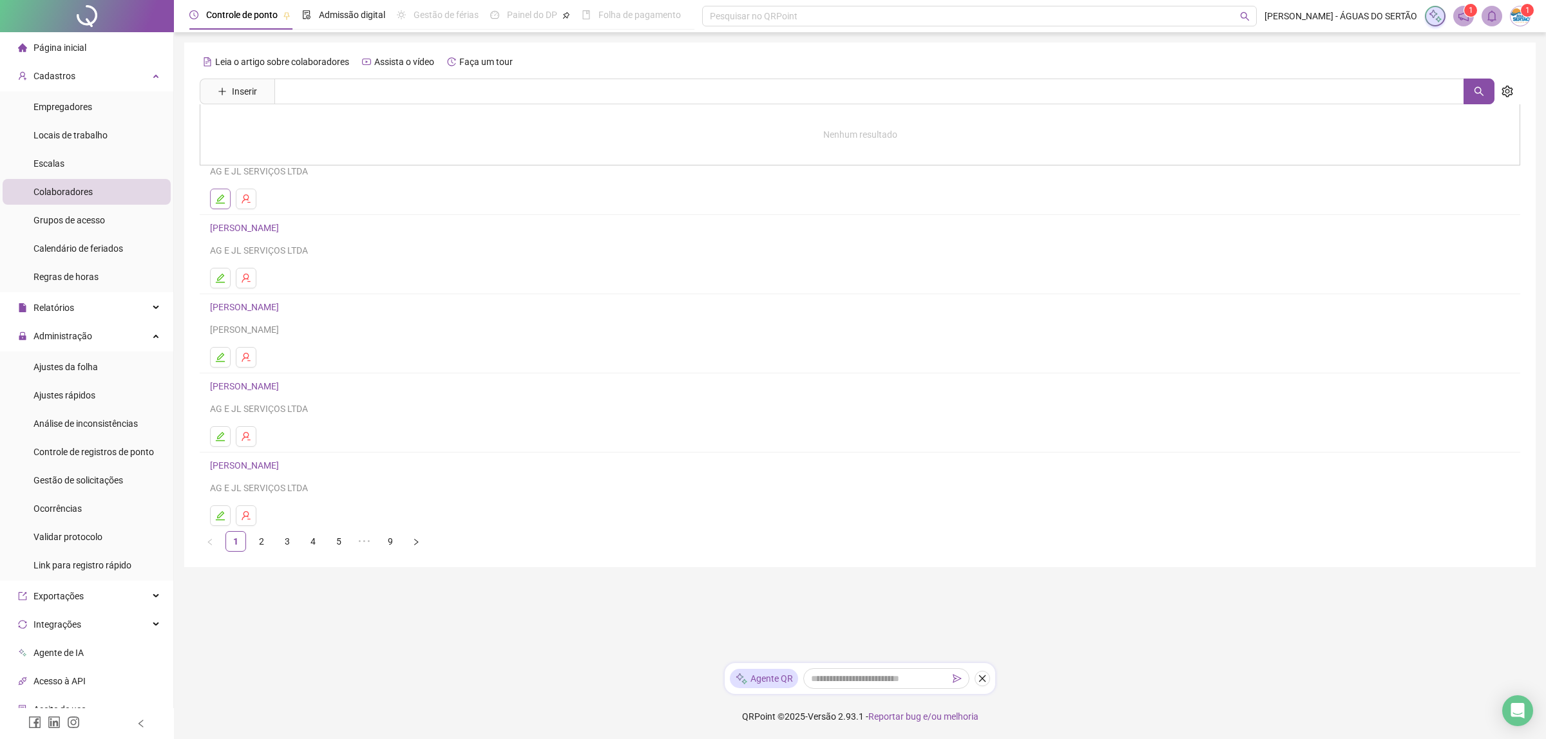
click at [226, 197] on button "button" at bounding box center [220, 199] width 21 height 21
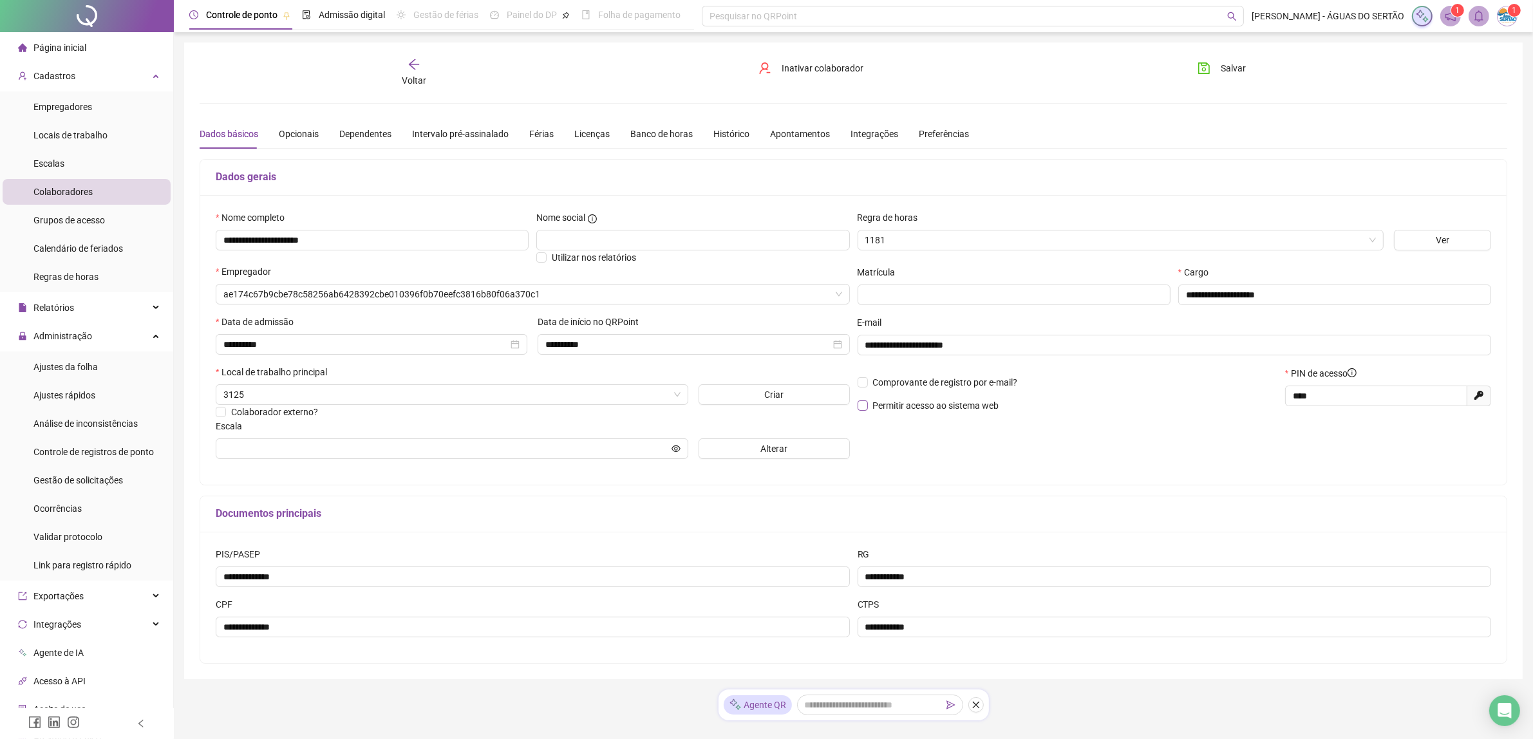
type input "*********"
click at [76, 326] on span "Administração" at bounding box center [55, 336] width 74 height 26
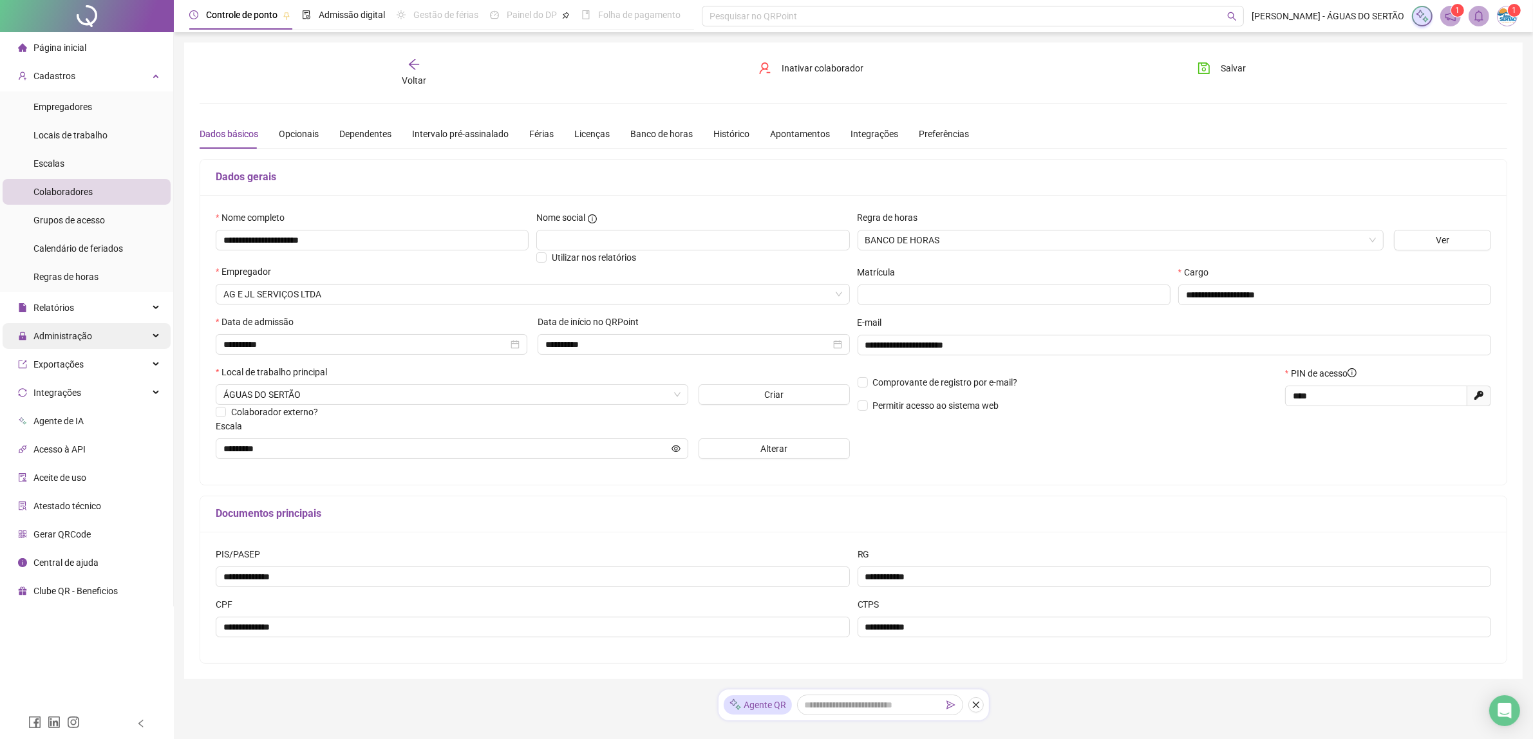
click at [75, 339] on span "Administração" at bounding box center [62, 336] width 59 height 10
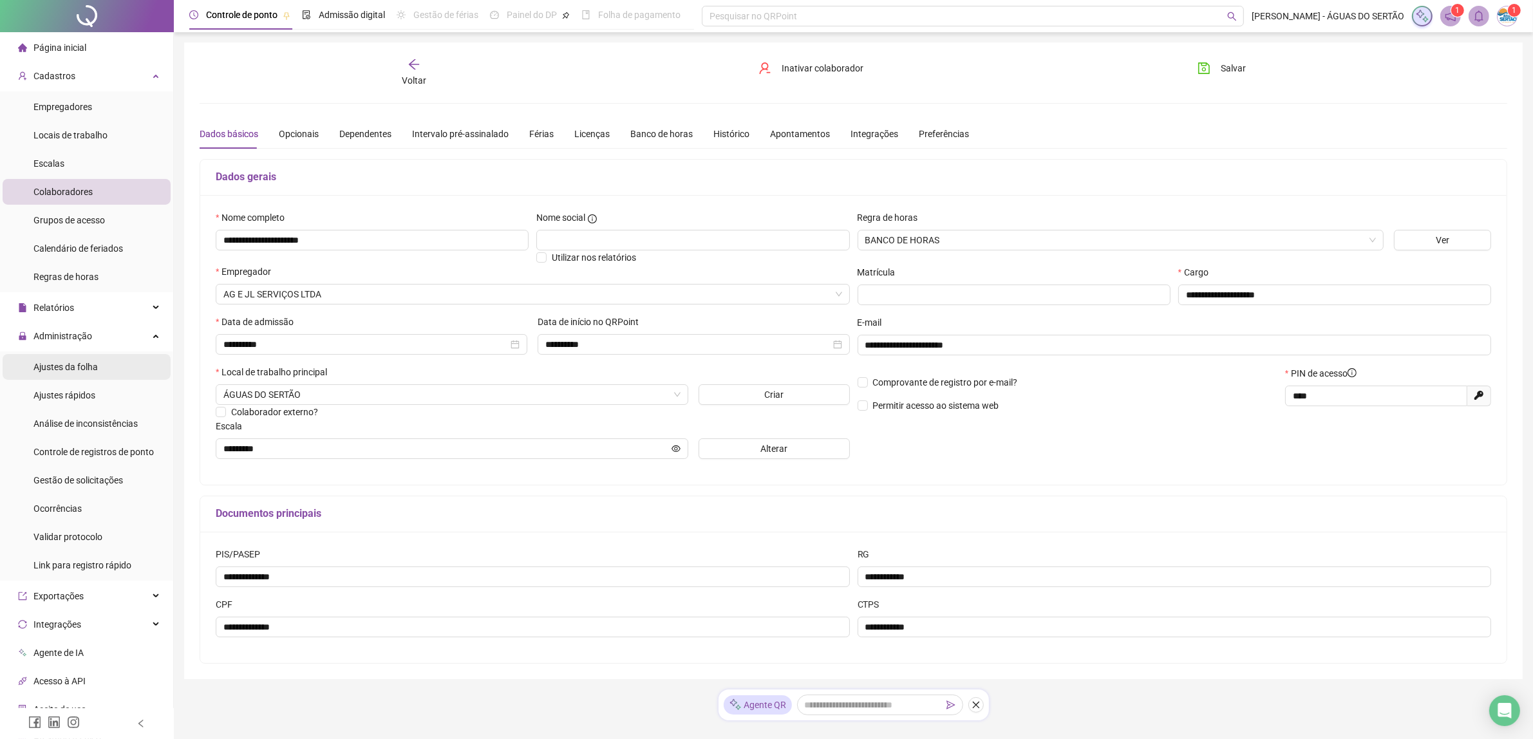
click at [69, 362] on span "Ajustes da folha" at bounding box center [65, 367] width 64 height 10
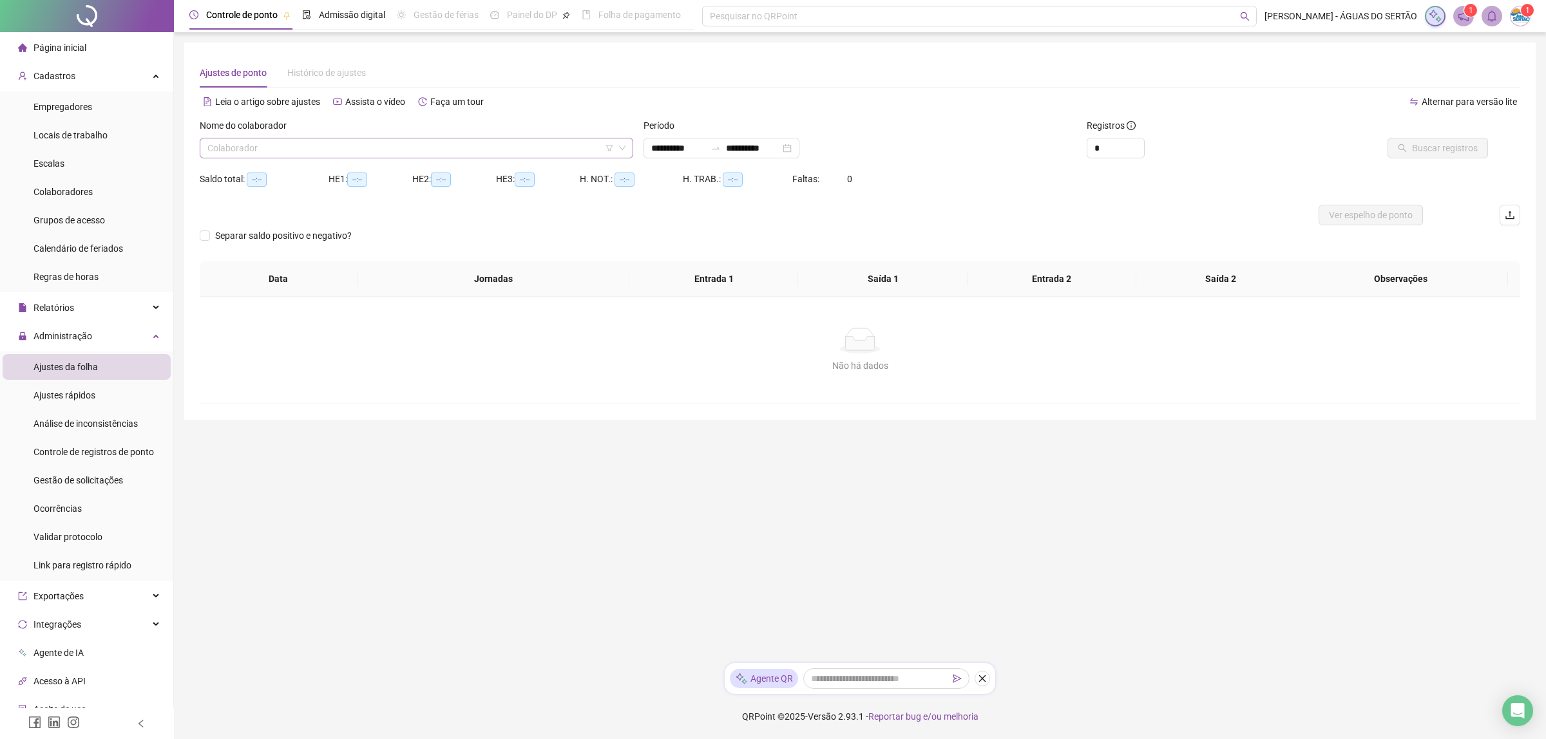
click at [477, 145] on input "search" at bounding box center [410, 147] width 406 height 19
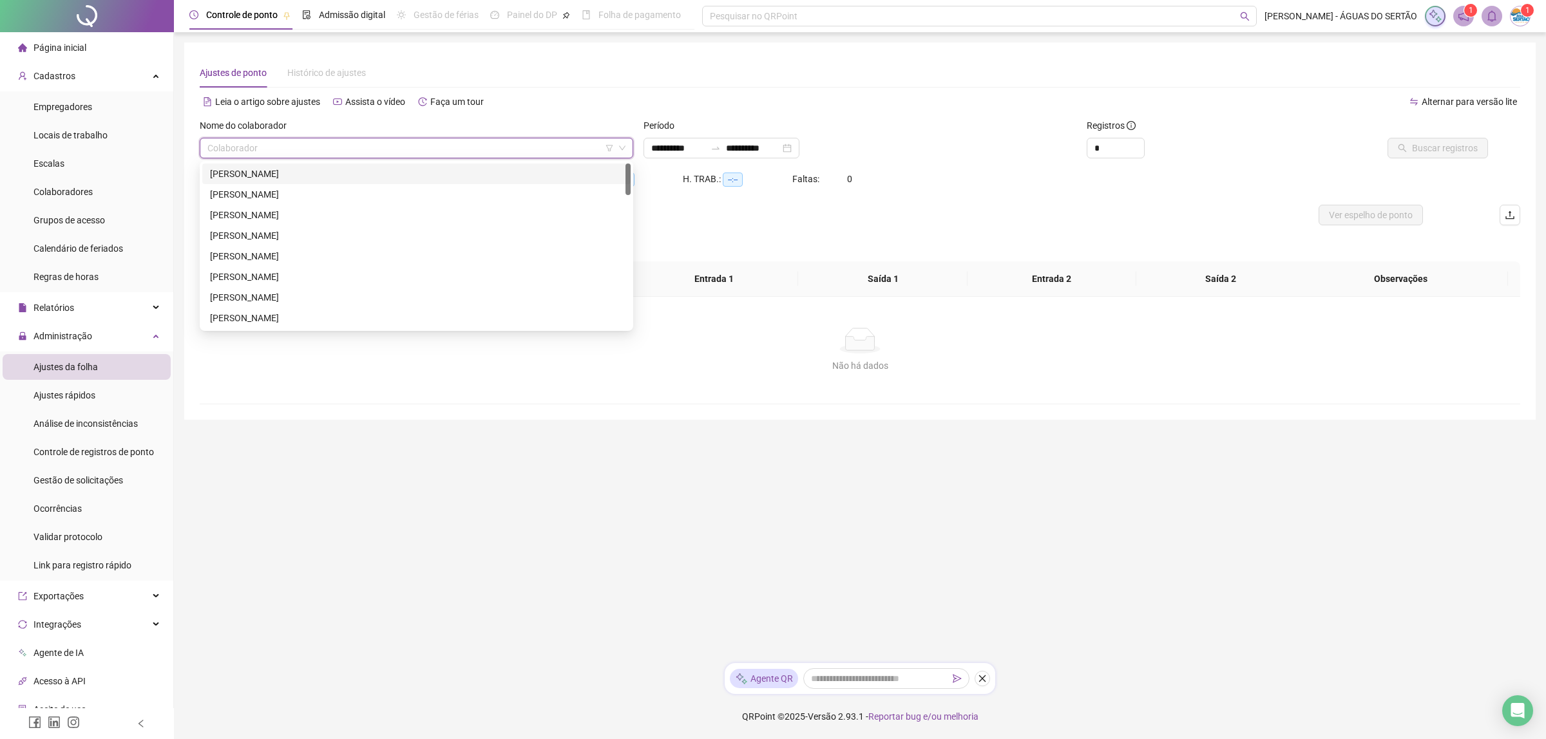
click at [307, 180] on div "[PERSON_NAME]" at bounding box center [416, 174] width 413 height 14
type input "**********"
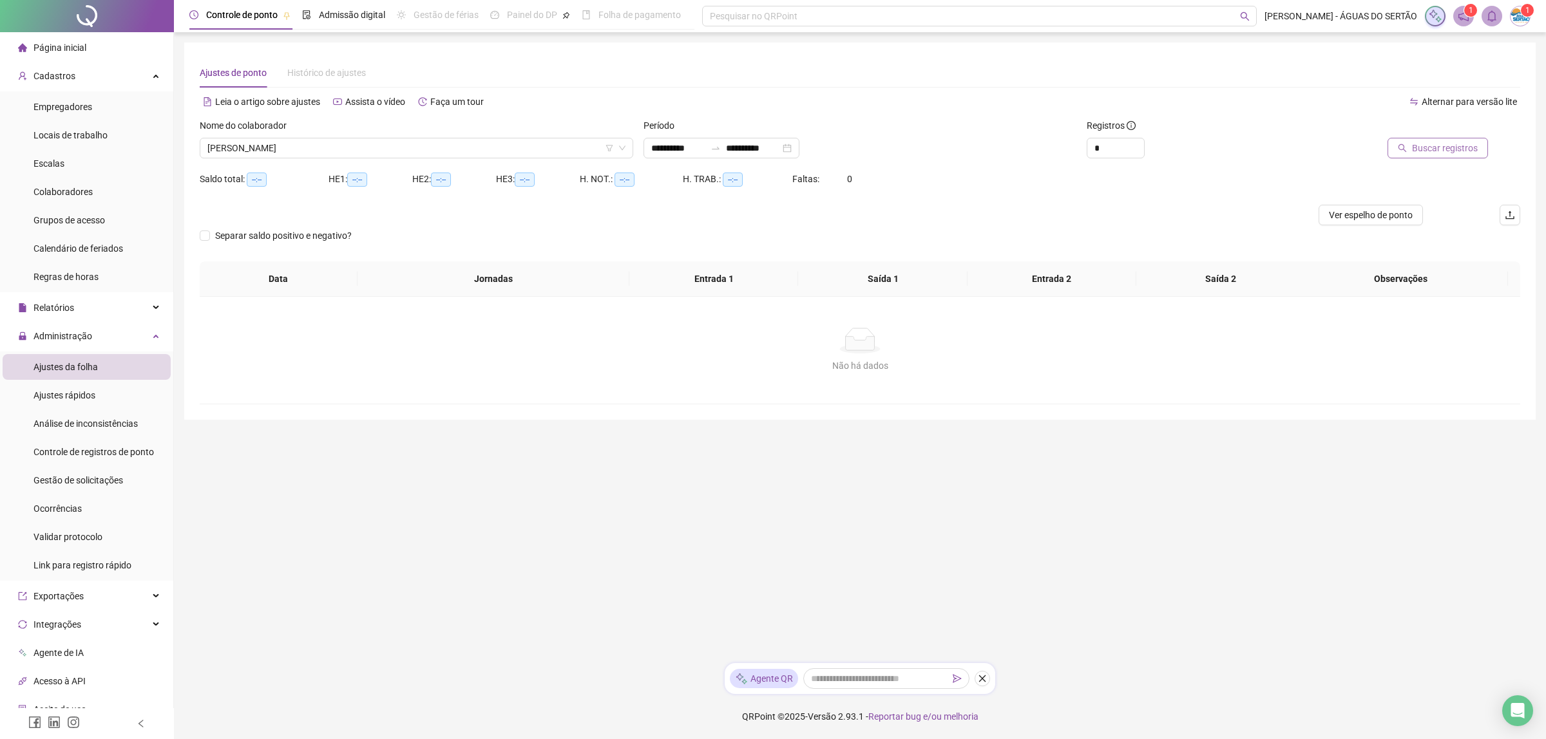
click at [1454, 146] on span "Buscar registros" at bounding box center [1445, 148] width 66 height 14
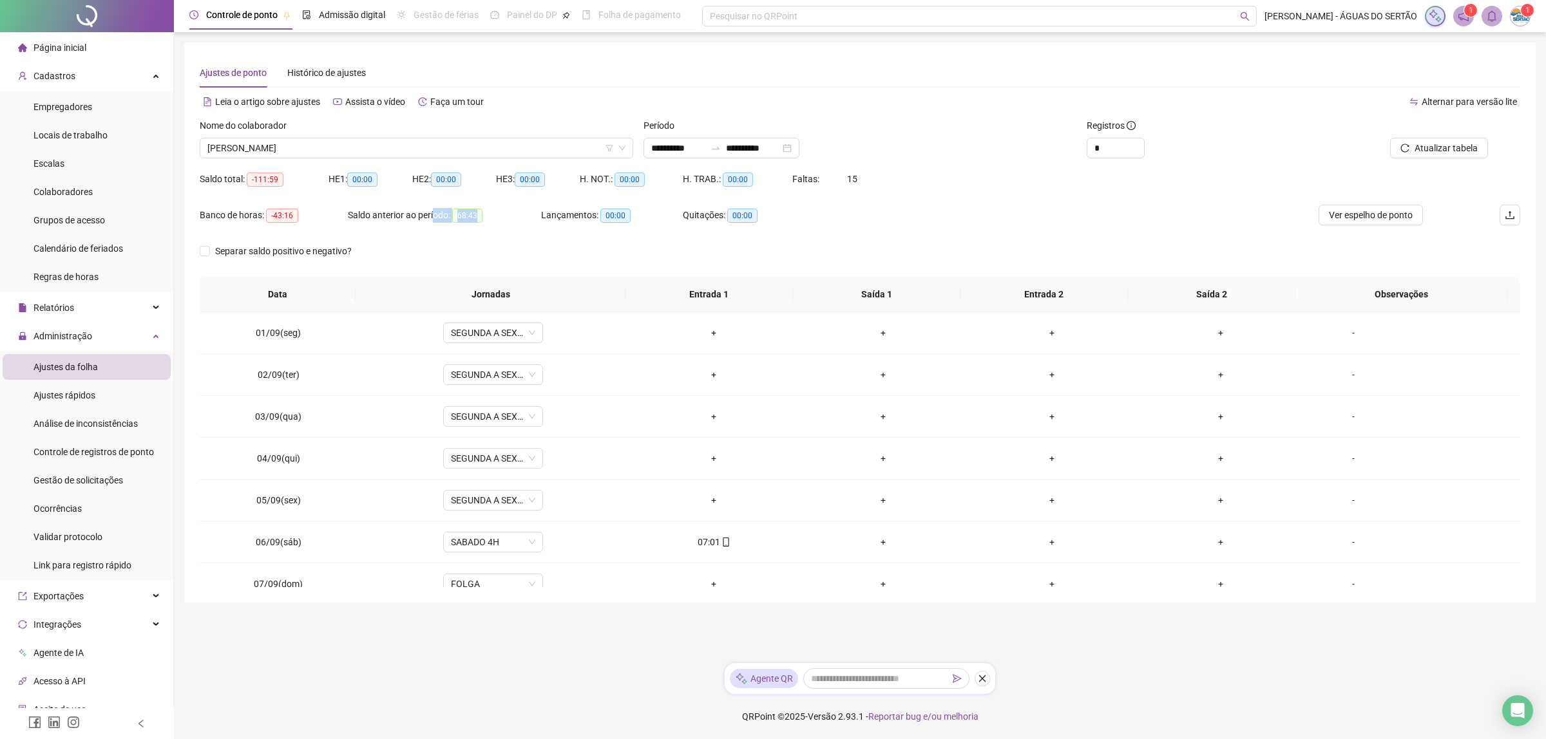
drag, startPoint x: 488, startPoint y: 216, endPoint x: 436, endPoint y: 213, distance: 51.7
click at [436, 213] on div "Saldo anterior ao período: 68:43" at bounding box center [444, 215] width 193 height 15
click at [477, 214] on span "68:43" at bounding box center [467, 216] width 30 height 14
click at [506, 220] on div "Saldo anterior ao período: 68:43" at bounding box center [444, 215] width 193 height 15
drag, startPoint x: 493, startPoint y: 220, endPoint x: 446, endPoint y: 217, distance: 47.8
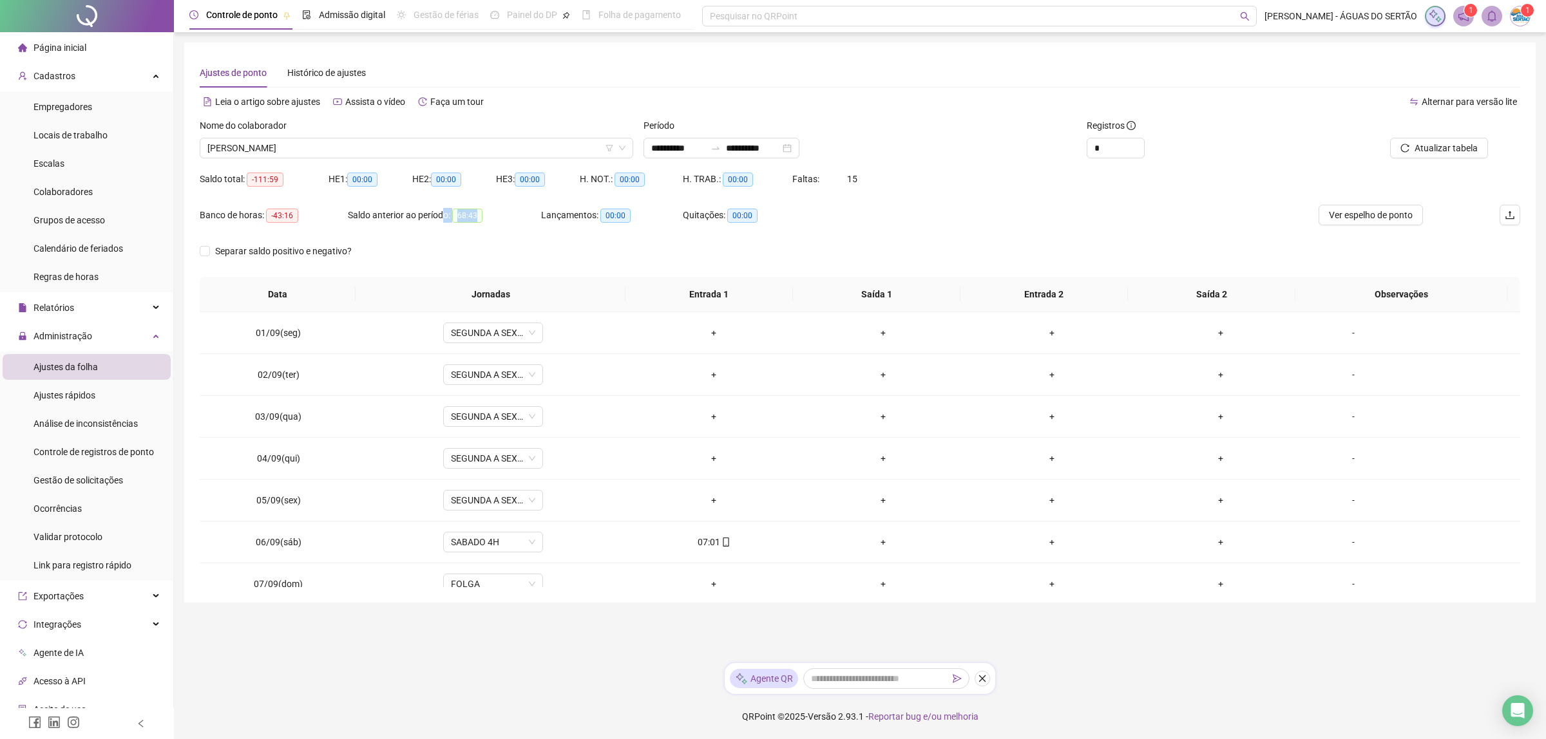
click at [446, 217] on div "Saldo anterior ao período: 68:43" at bounding box center [444, 215] width 193 height 15
click at [487, 217] on div "Saldo anterior ao período: 68:43" at bounding box center [444, 215] width 193 height 15
drag, startPoint x: 514, startPoint y: 223, endPoint x: 403, endPoint y: 213, distance: 111.9
click at [499, 222] on div "Saldo anterior ao período: 68:43" at bounding box center [444, 215] width 193 height 21
